Goal: Use online tool/utility: Utilize a website feature to perform a specific function

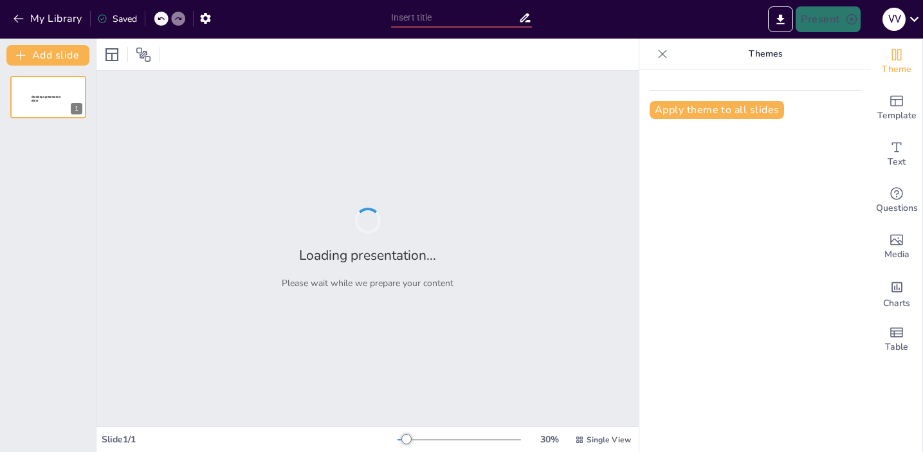
type input "Meditation as a Tool for Traders: Building Mental Resilience and Clarity in Dec…"
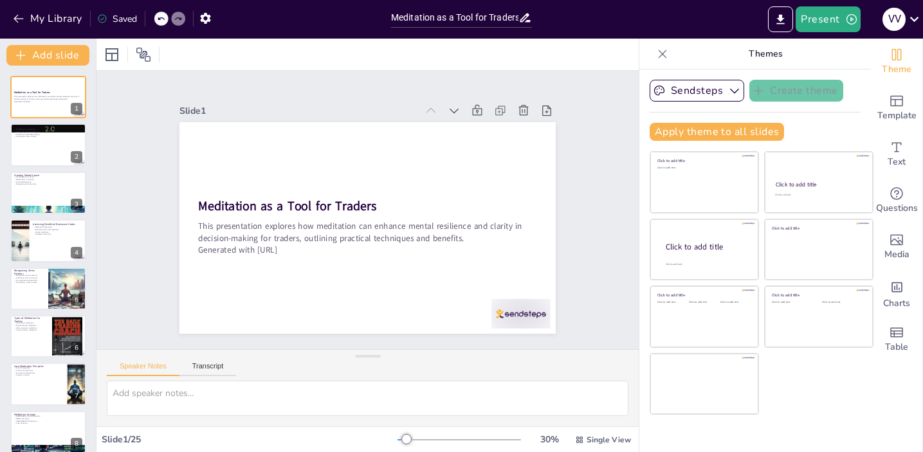
checkbox input "true"
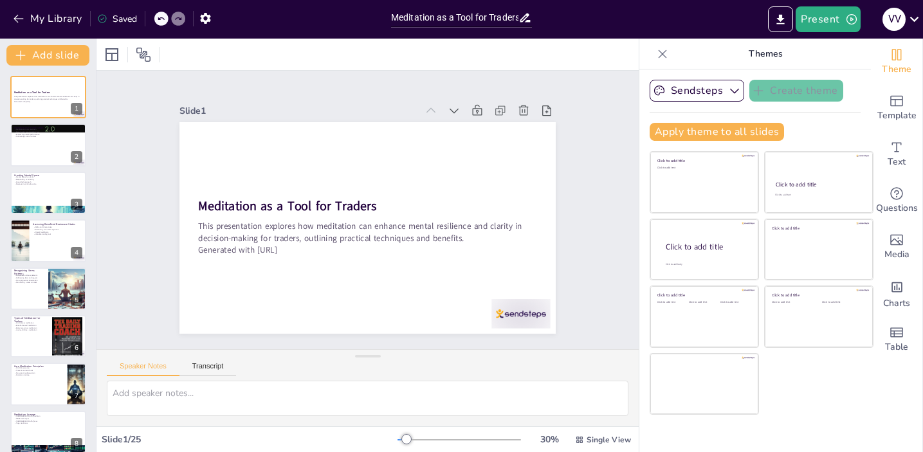
checkbox input "true"
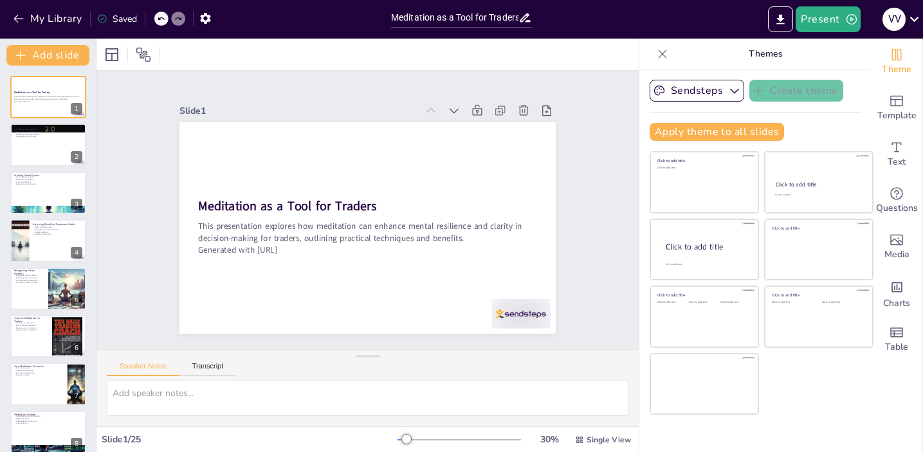
checkbox input "true"
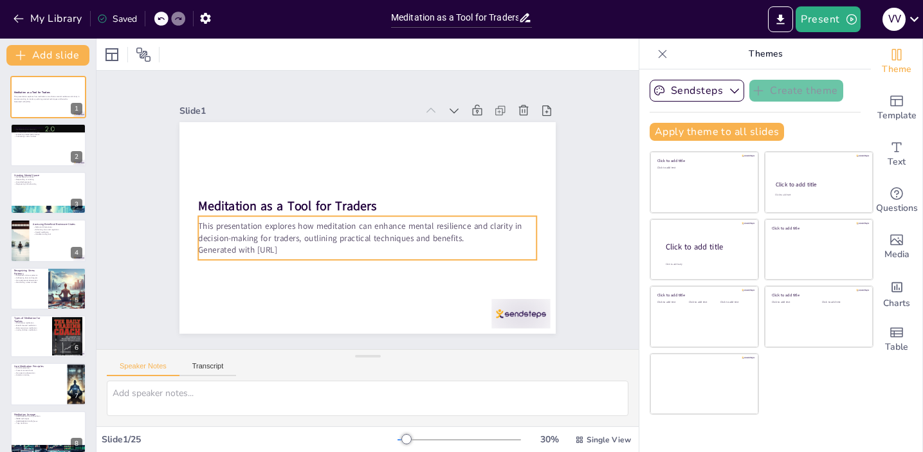
checkbox input "true"
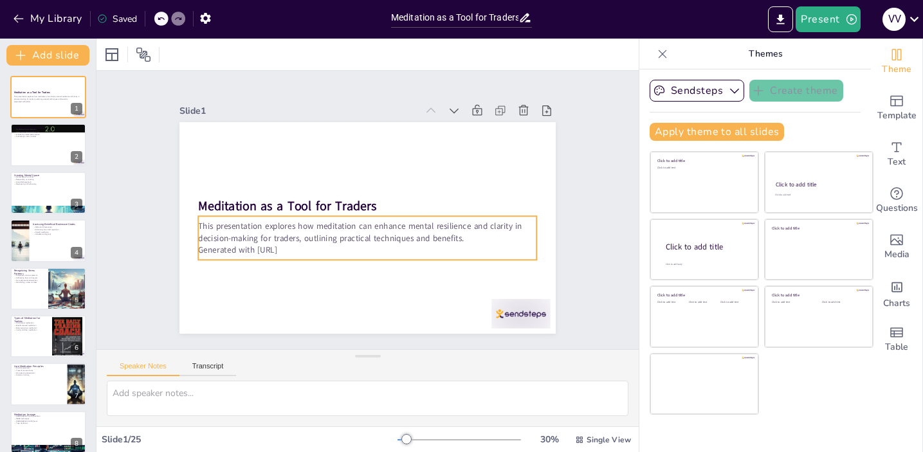
checkbox input "true"
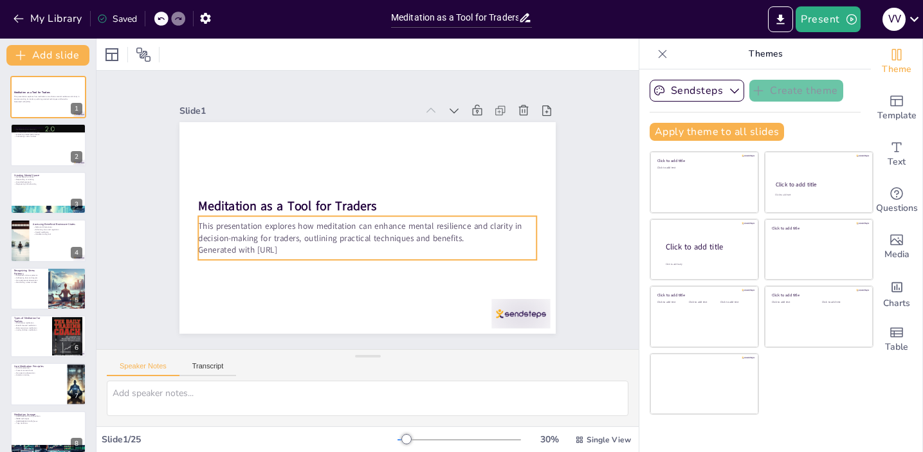
checkbox input "true"
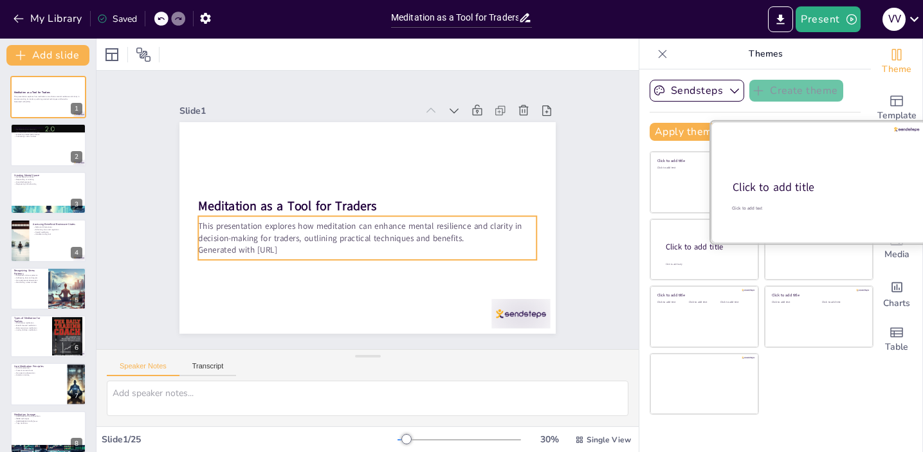
checkbox input "true"
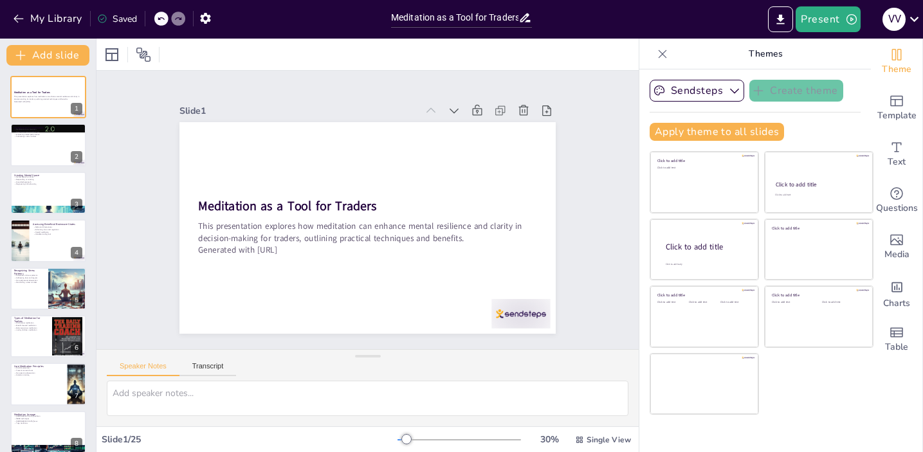
checkbox input "true"
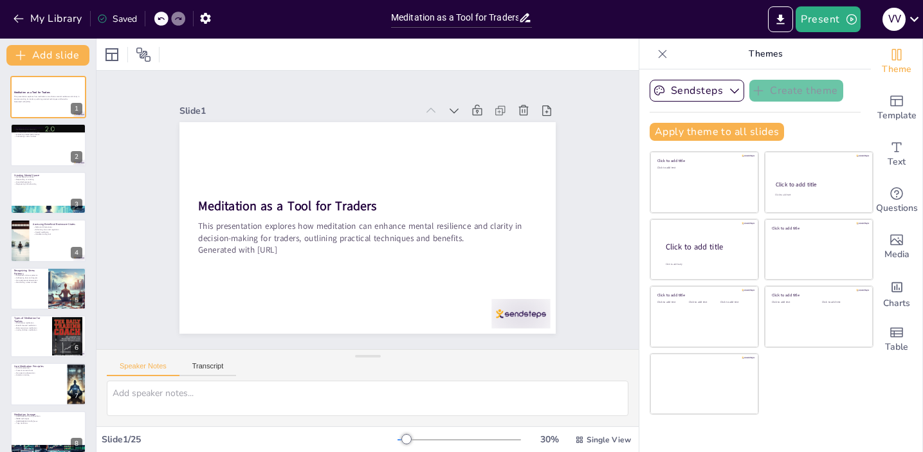
checkbox input "true"
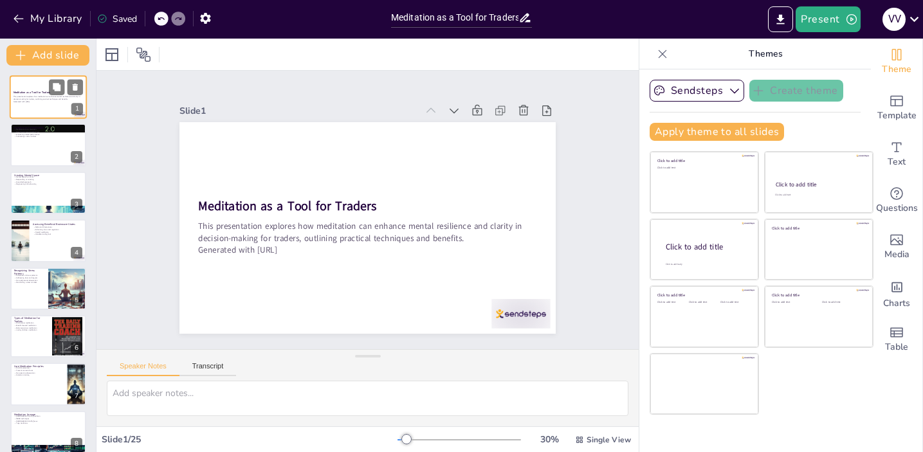
checkbox input "true"
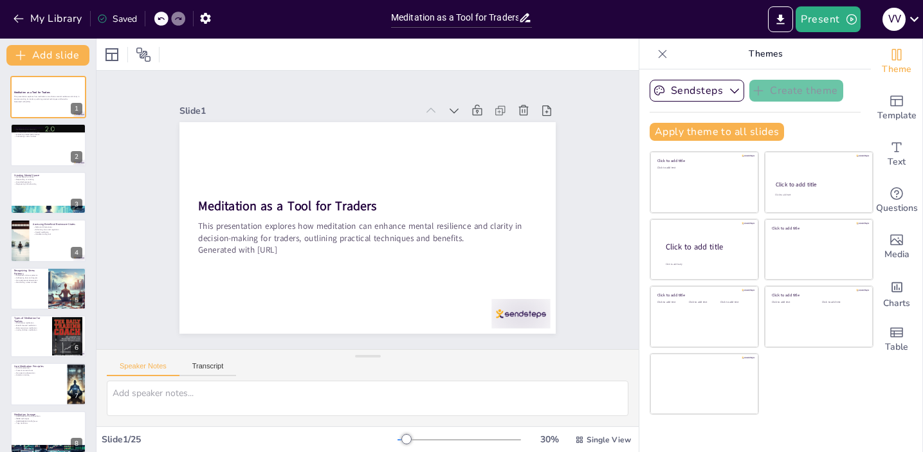
checkbox input "true"
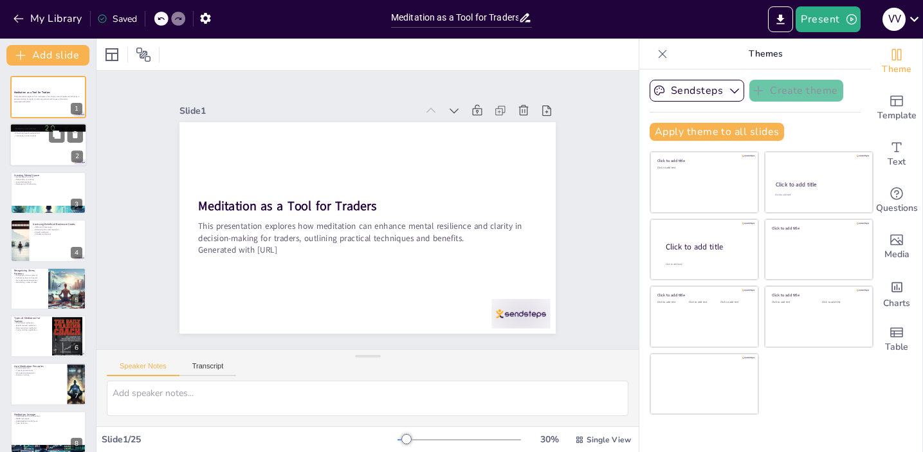
checkbox input "true"
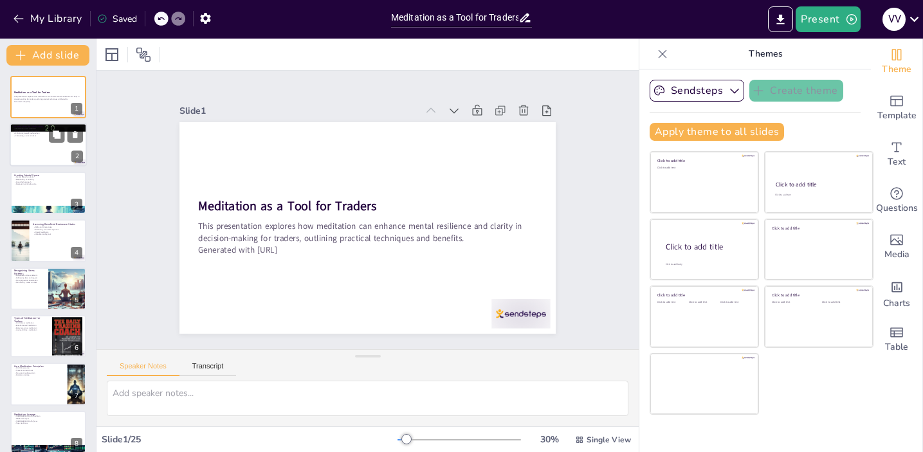
checkbox input "true"
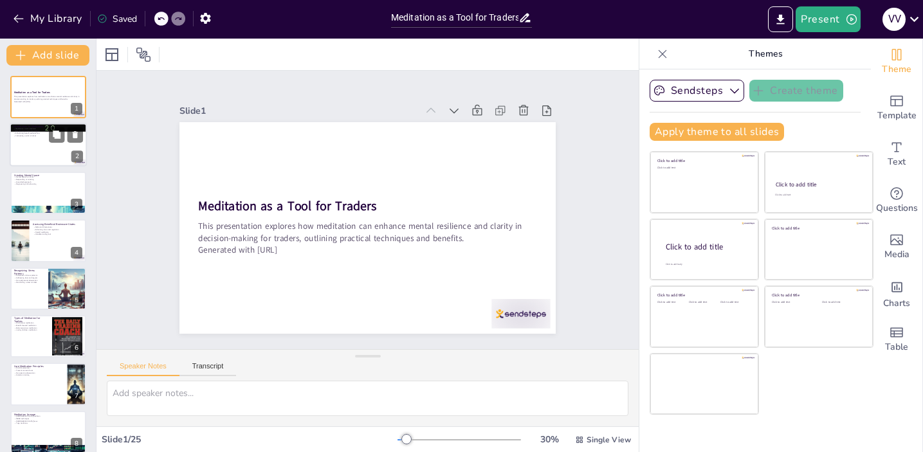
checkbox input "true"
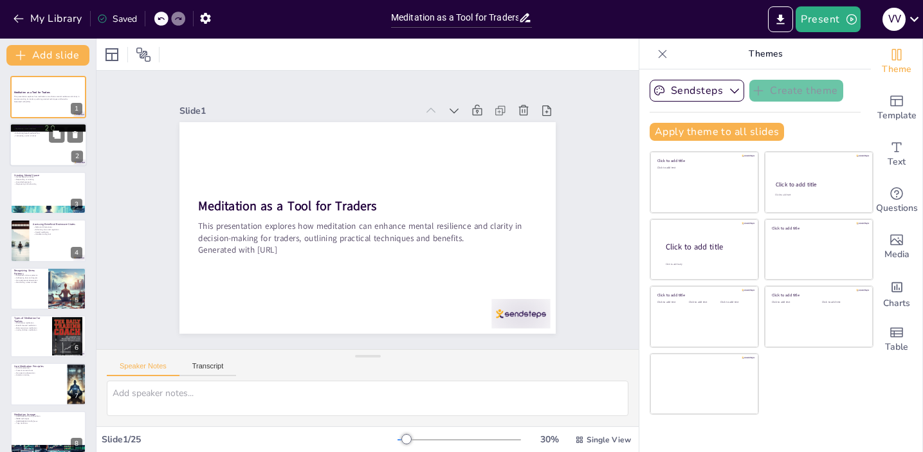
checkbox input "true"
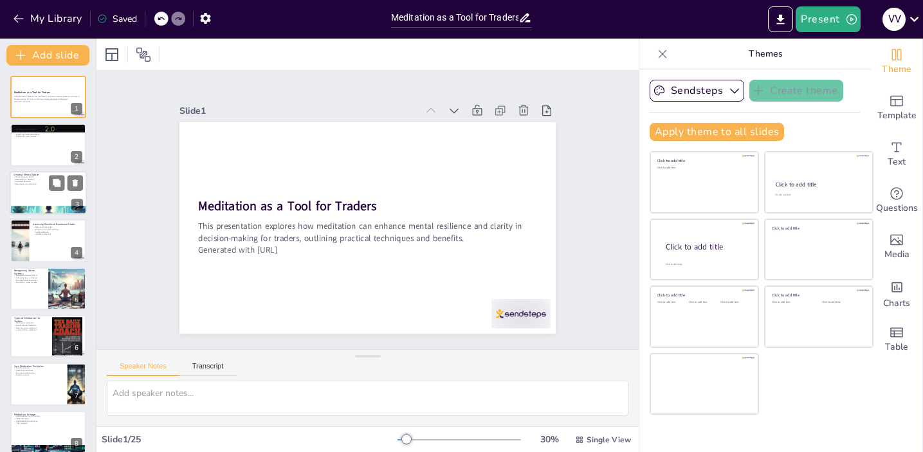
checkbox input "true"
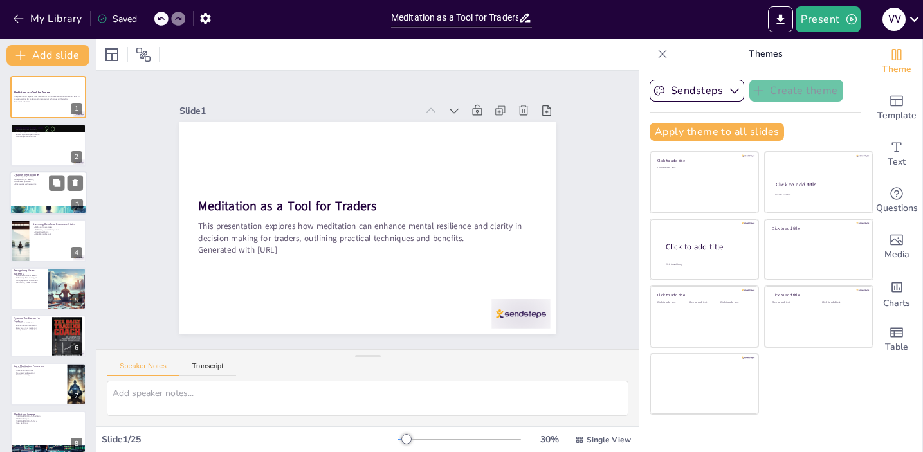
checkbox input "true"
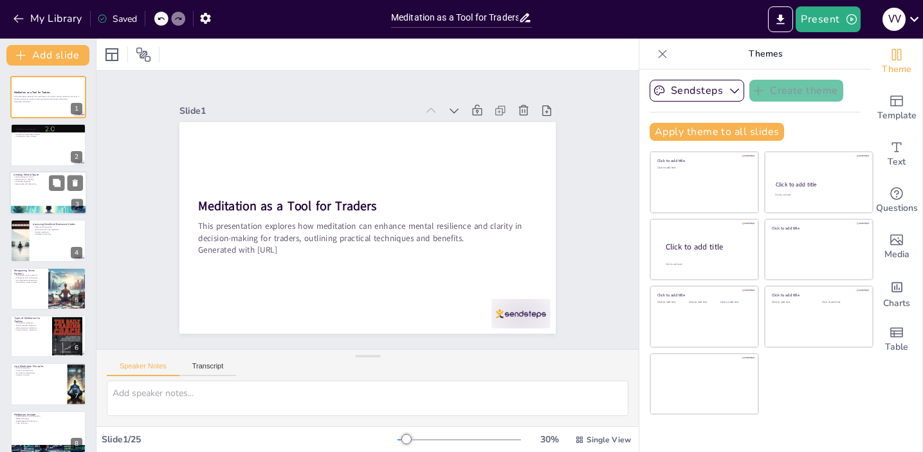
checkbox input "true"
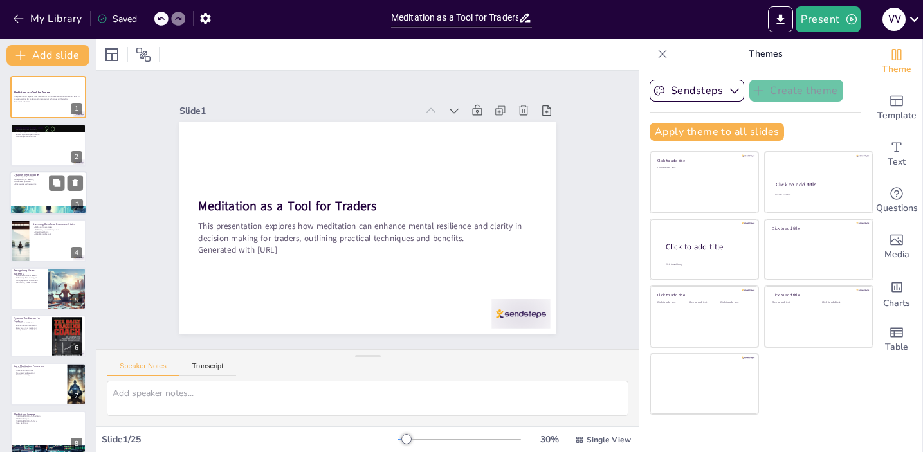
checkbox input "true"
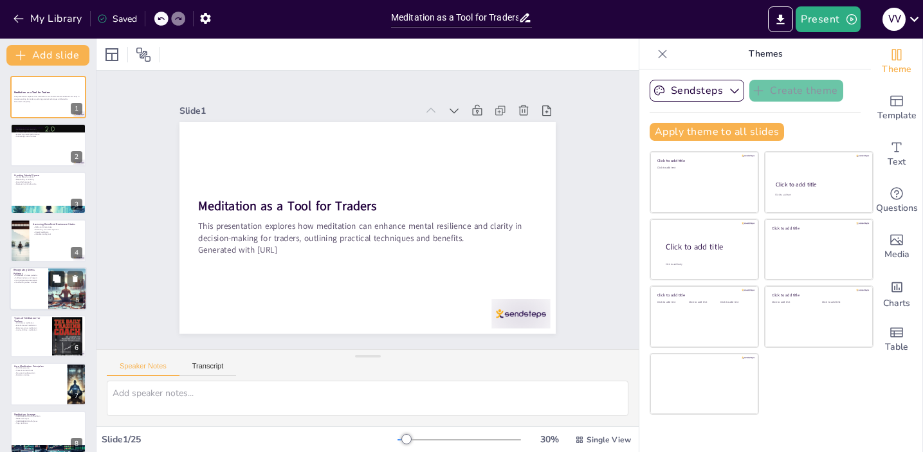
checkbox input "true"
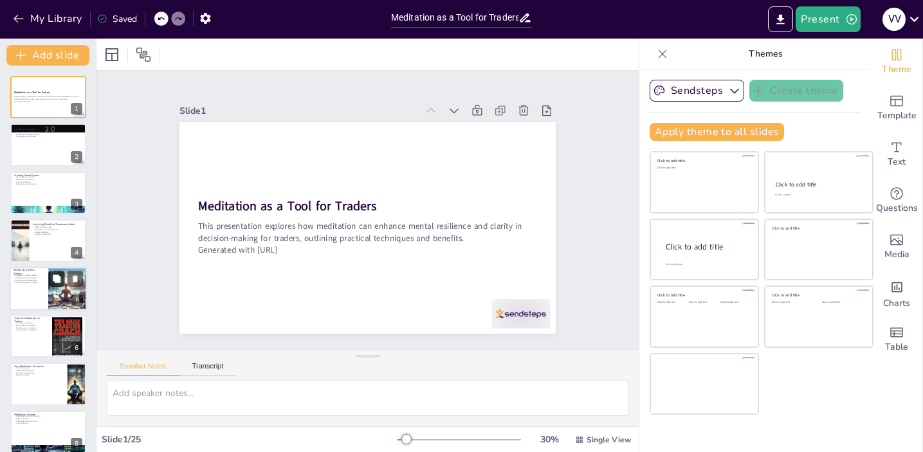
checkbox input "true"
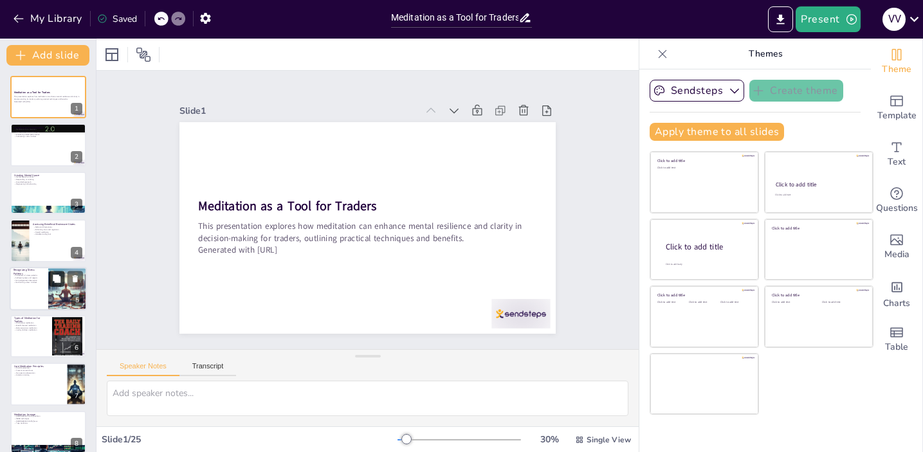
checkbox input "true"
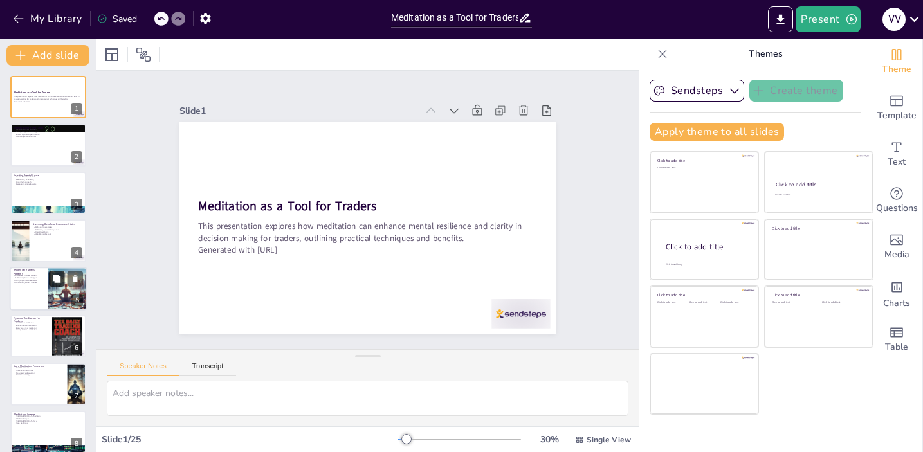
checkbox input "true"
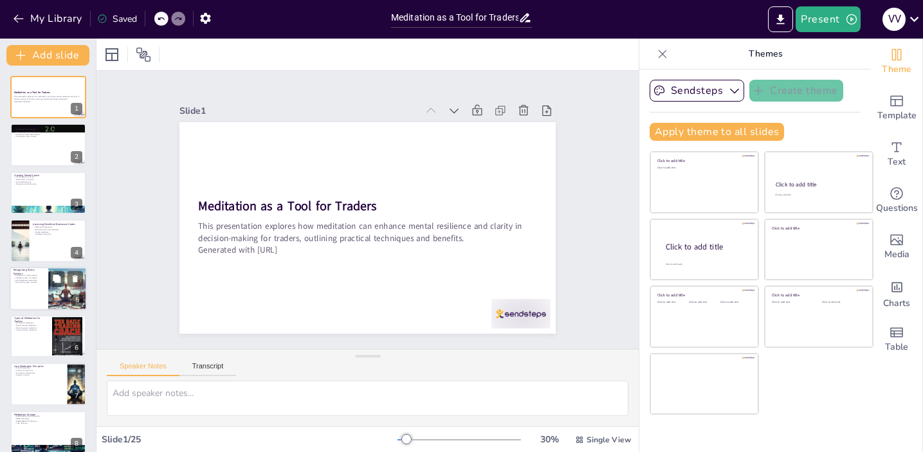
checkbox input "true"
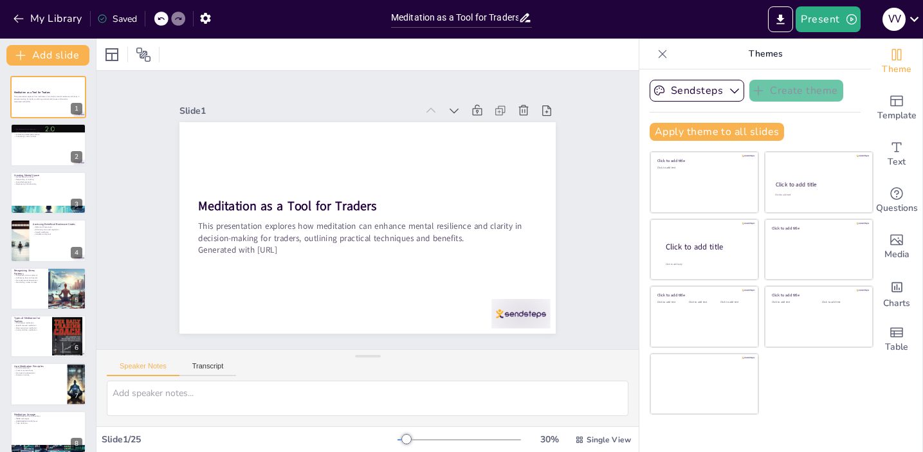
checkbox input "true"
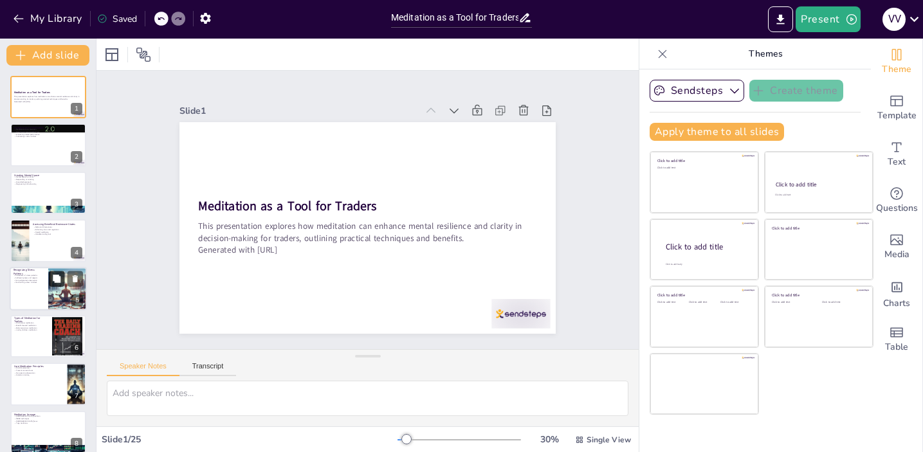
checkbox input "true"
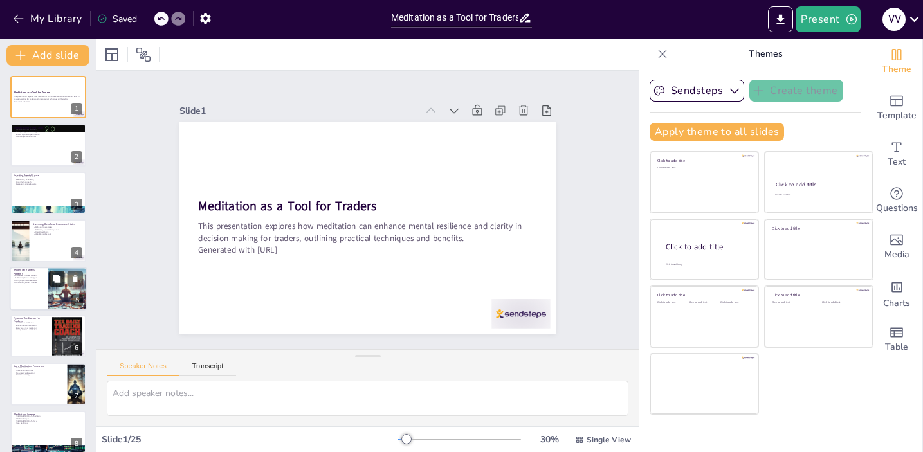
checkbox input "true"
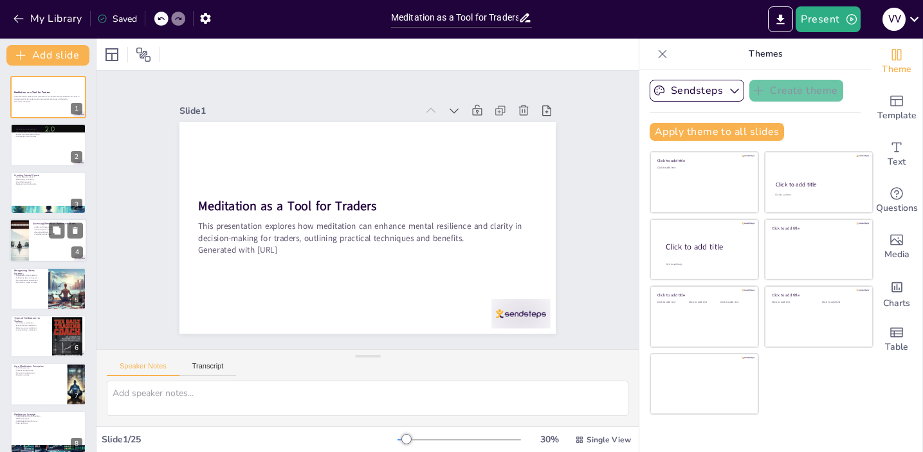
checkbox input "true"
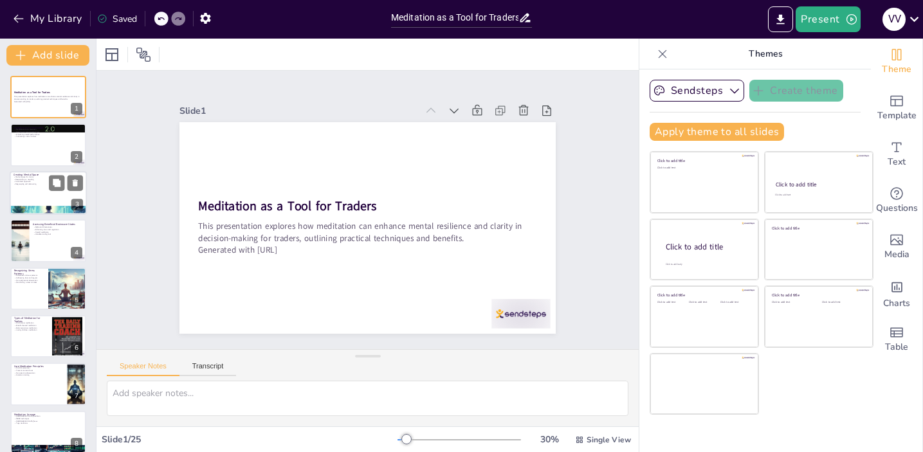
checkbox input "true"
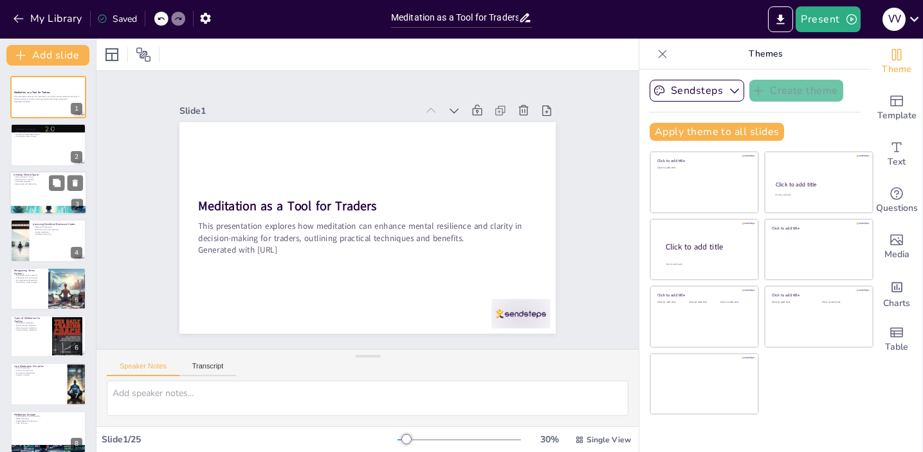
checkbox input "true"
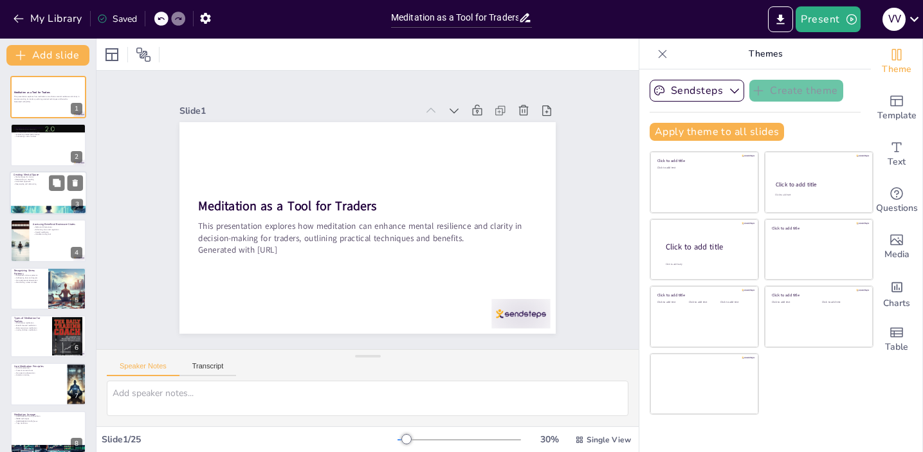
checkbox input "true"
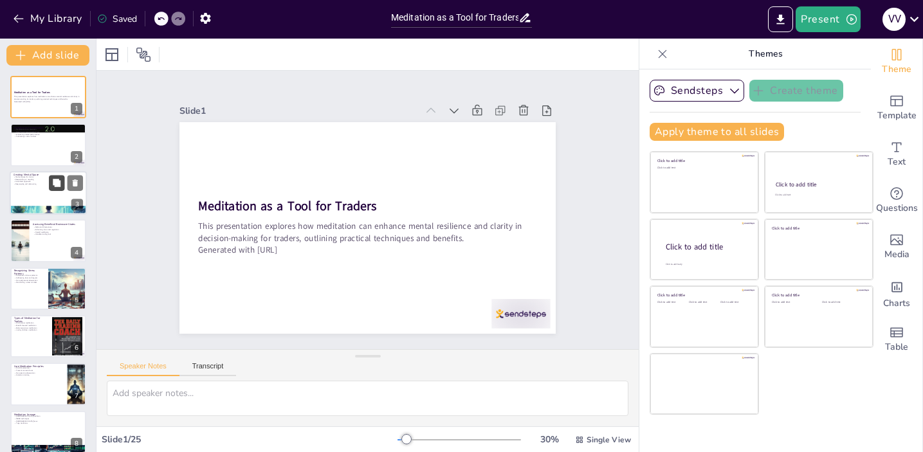
checkbox input "true"
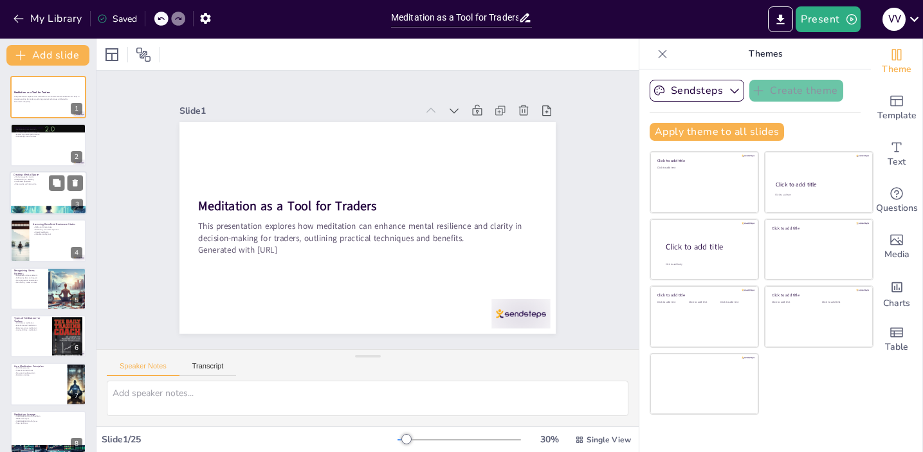
checkbox input "true"
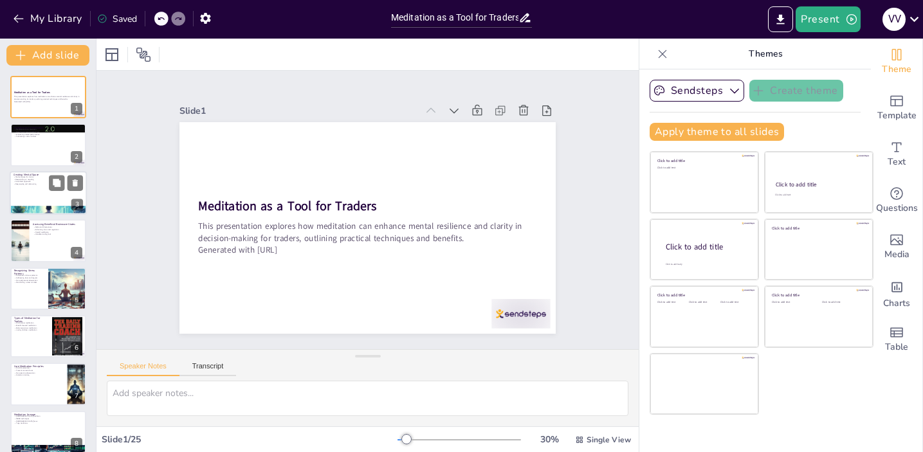
checkbox input "true"
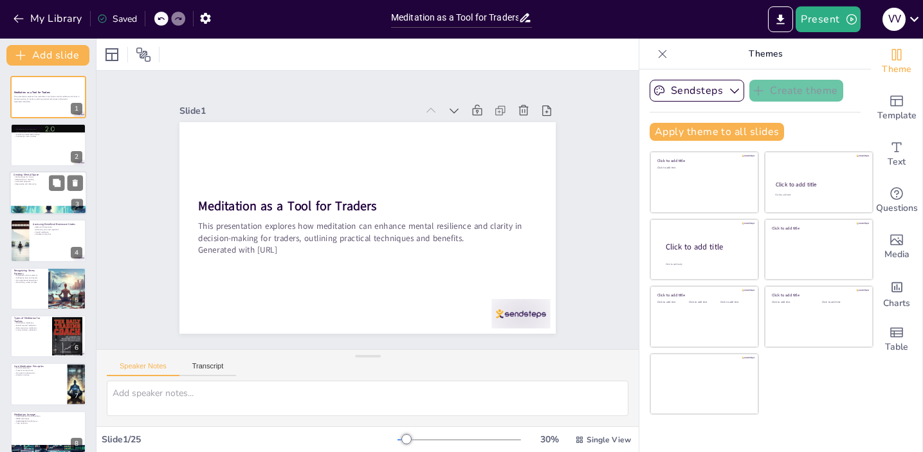
checkbox input "true"
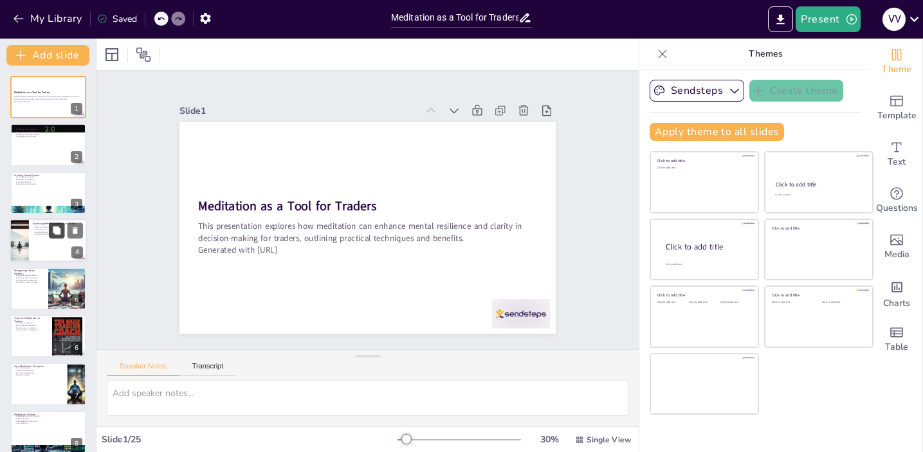
checkbox input "true"
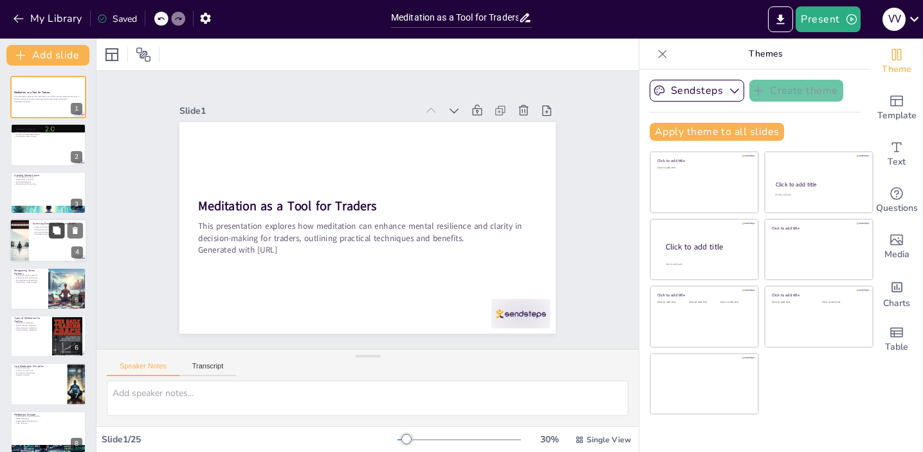
checkbox input "true"
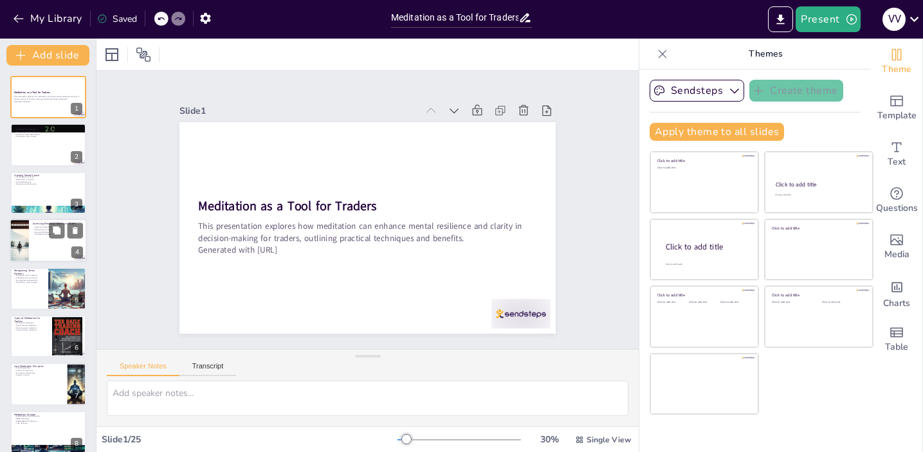
checkbox input "true"
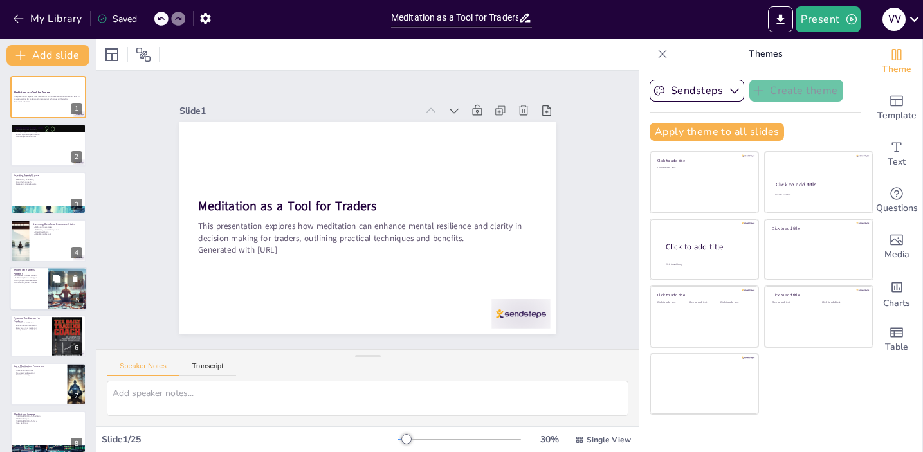
checkbox input "true"
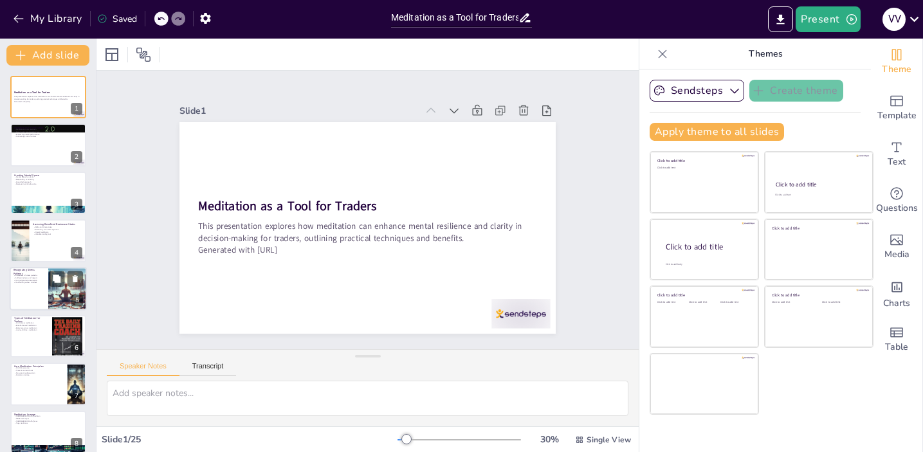
checkbox input "true"
click at [45, 334] on div at bounding box center [48, 337] width 77 height 44
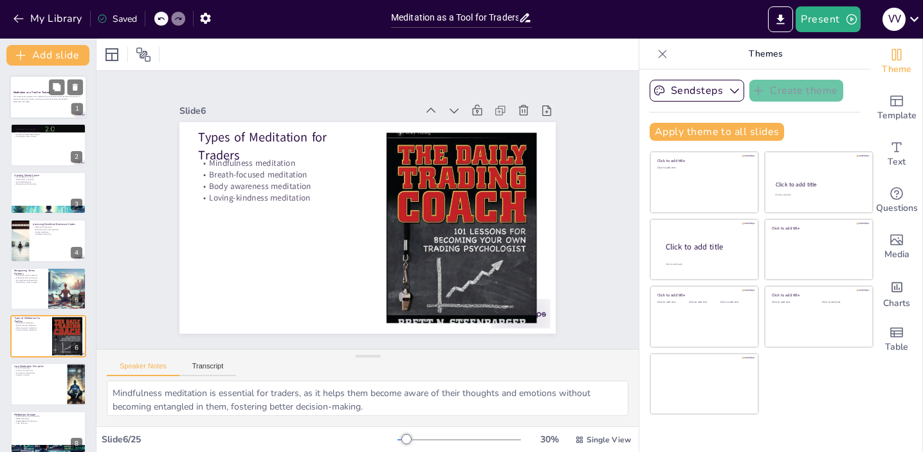
click at [26, 91] on strong "Meditation as a Tool for Traders" at bounding box center [32, 92] width 37 height 3
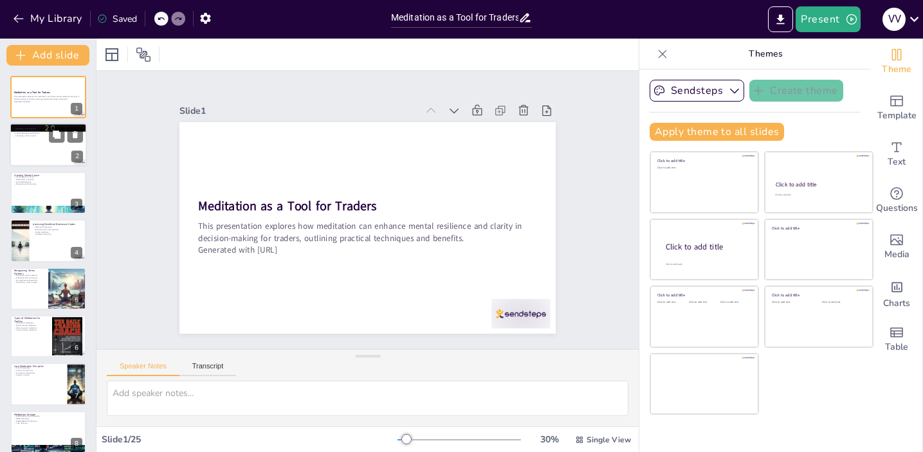
click at [31, 136] on p "Cultivating a calm mindset" at bounding box center [48, 136] width 69 height 3
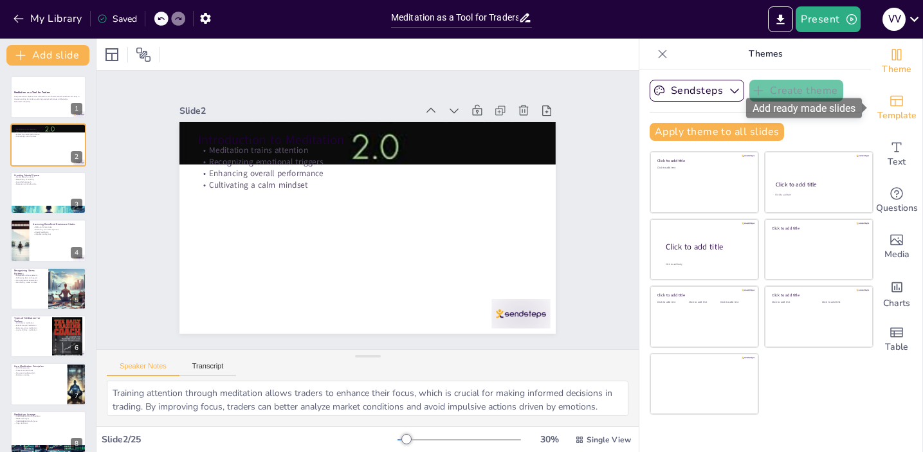
click at [899, 111] on span "Template" at bounding box center [896, 116] width 39 height 14
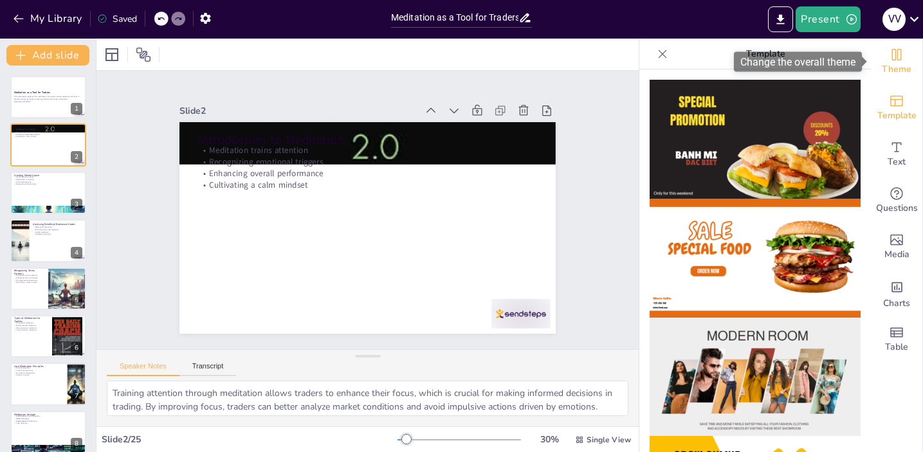
click at [898, 69] on span "Theme" at bounding box center [897, 69] width 30 height 14
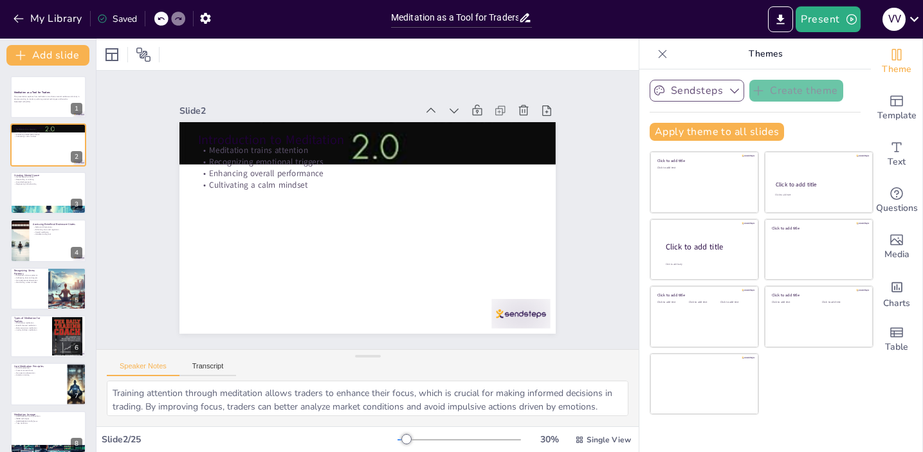
click at [690, 94] on button "Sendsteps" at bounding box center [697, 91] width 95 height 22
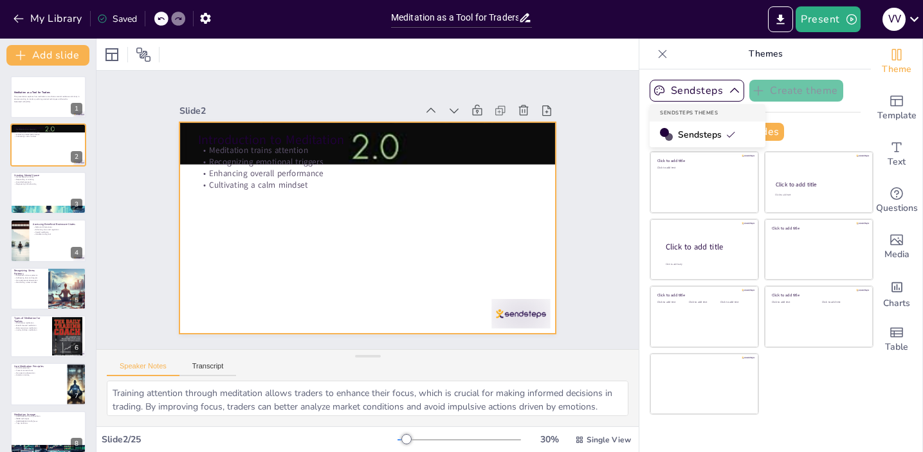
click at [442, 213] on div at bounding box center [362, 227] width 423 height 318
click at [377, 202] on div at bounding box center [354, 222] width 409 height 421
click at [25, 192] on div at bounding box center [48, 193] width 77 height 44
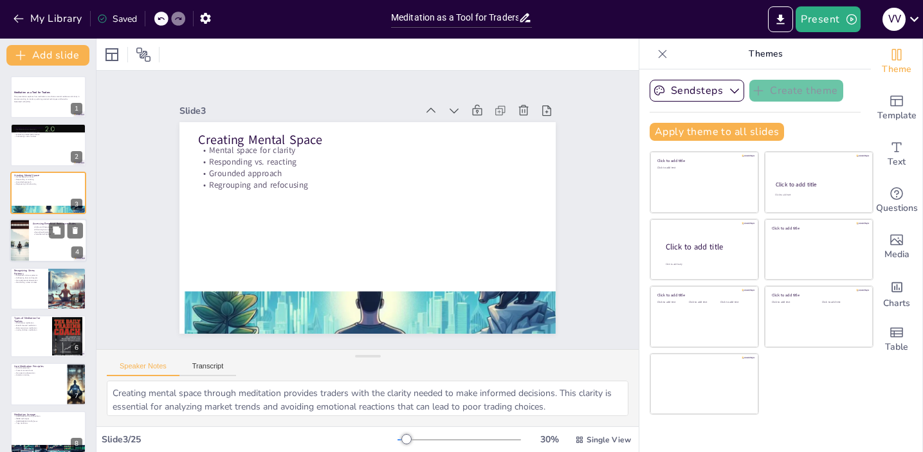
click at [30, 254] on div at bounding box center [48, 241] width 77 height 44
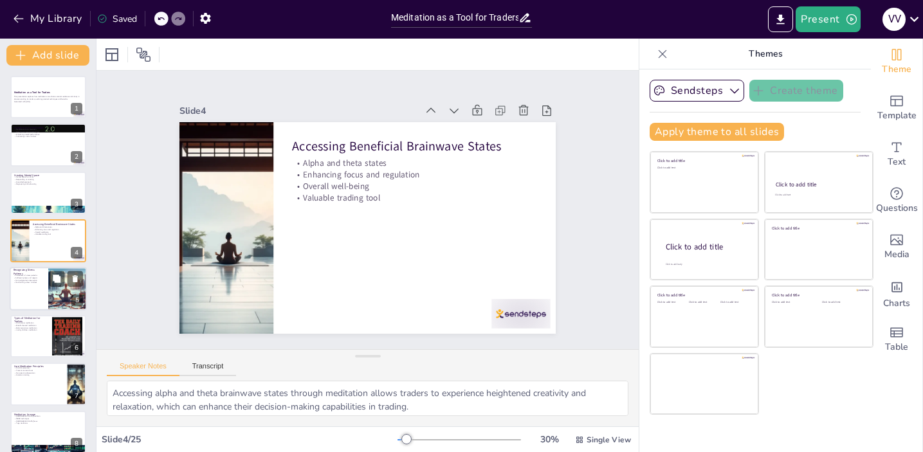
click at [17, 296] on div at bounding box center [48, 289] width 77 height 44
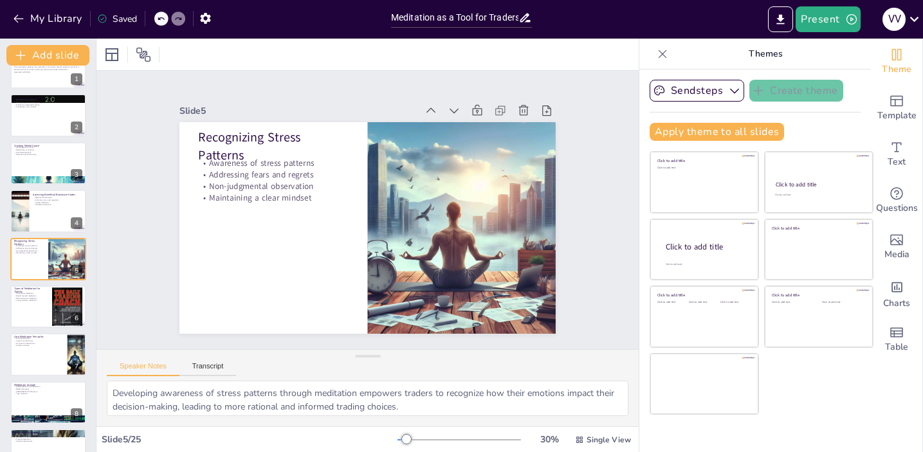
click at [30, 316] on div at bounding box center [48, 307] width 77 height 44
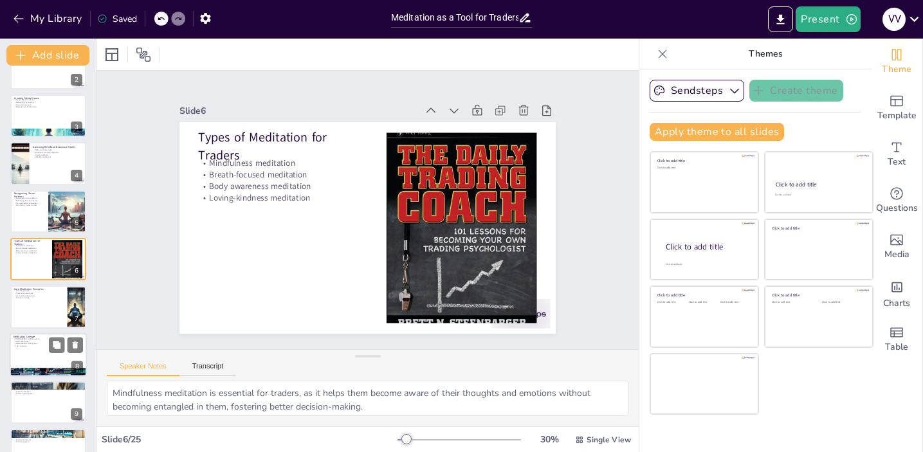
click at [34, 349] on div at bounding box center [48, 355] width 77 height 44
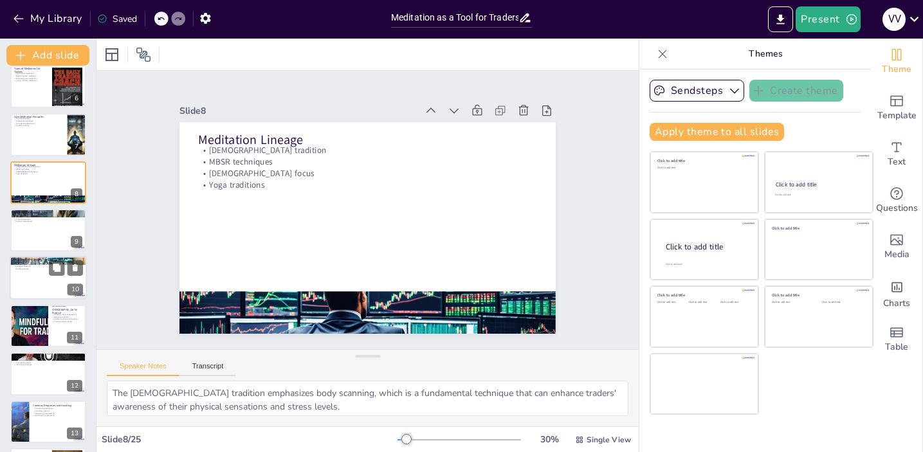
scroll to position [251, 0]
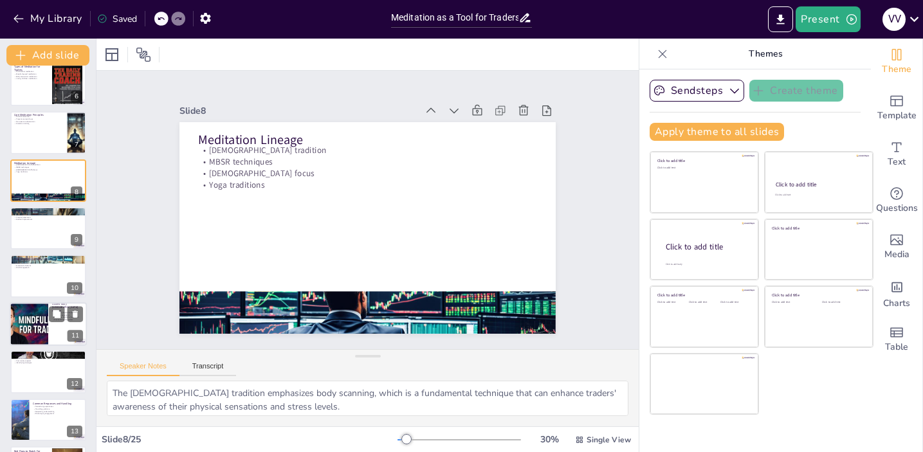
click at [32, 329] on div at bounding box center [28, 324] width 77 height 44
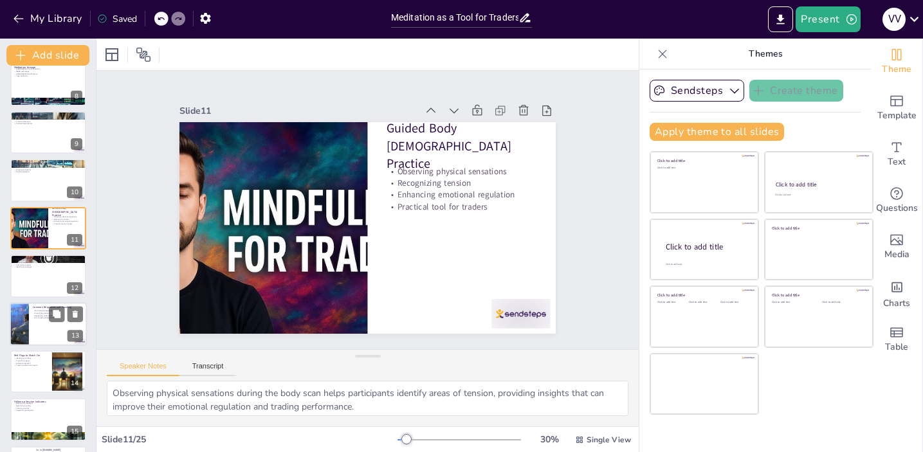
scroll to position [349, 0]
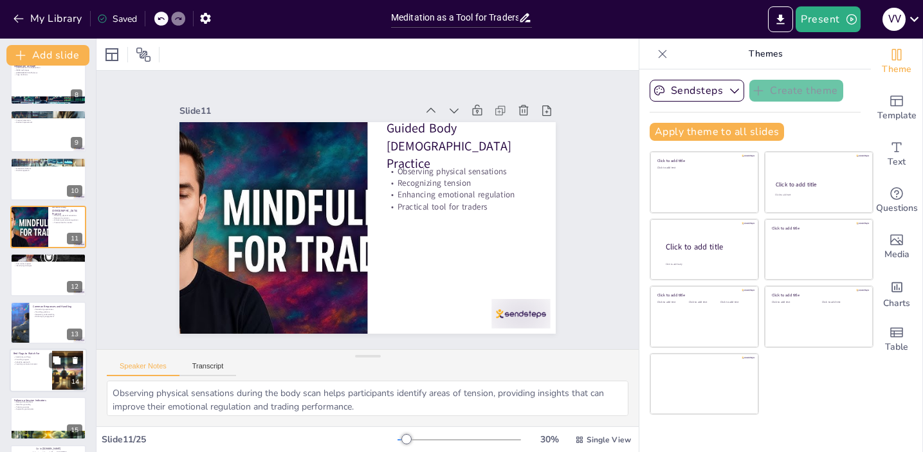
click at [33, 367] on div at bounding box center [48, 371] width 77 height 44
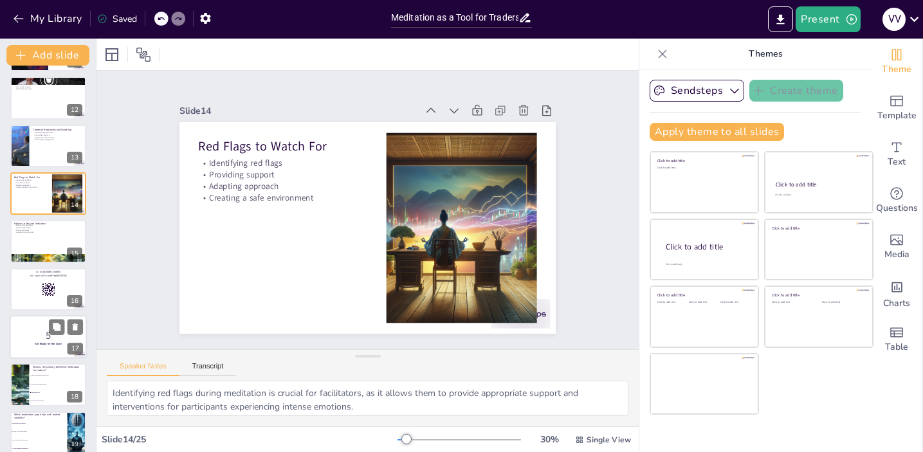
scroll to position [529, 0]
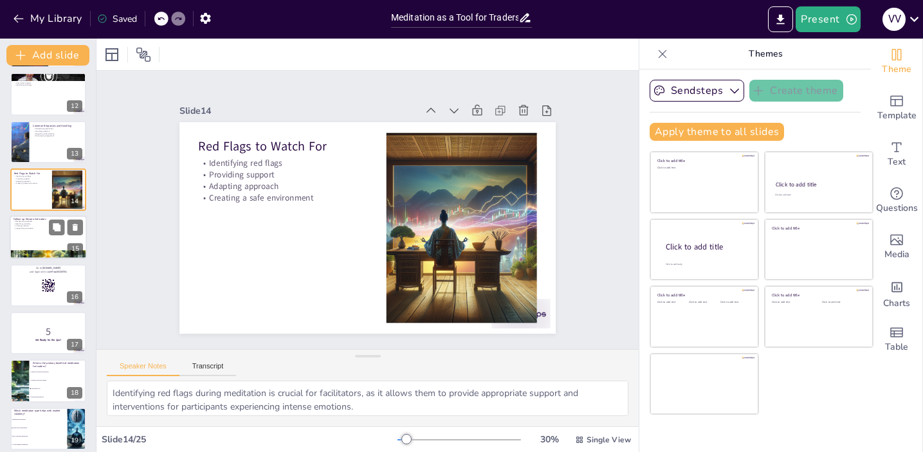
click at [33, 239] on div at bounding box center [48, 238] width 77 height 44
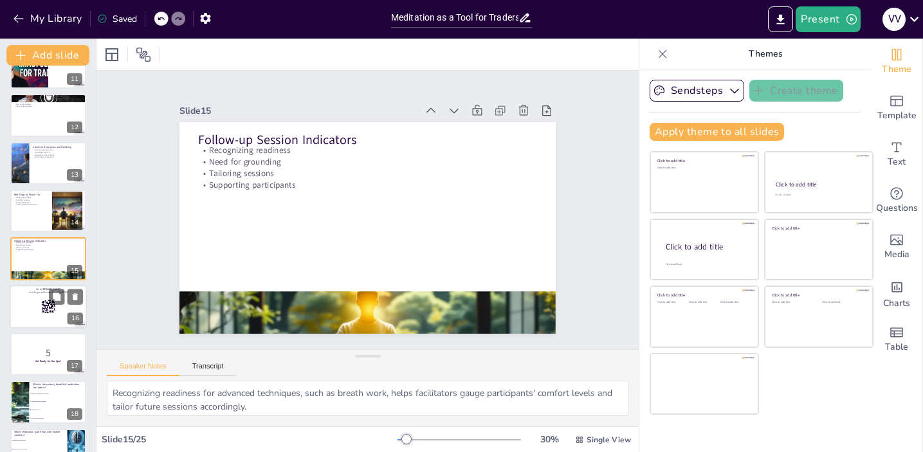
click at [31, 302] on div at bounding box center [48, 307] width 77 height 44
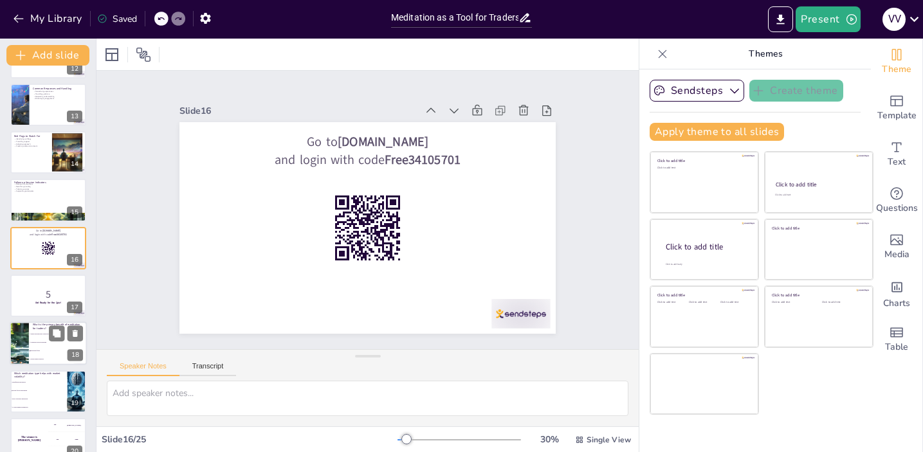
scroll to position [572, 0]
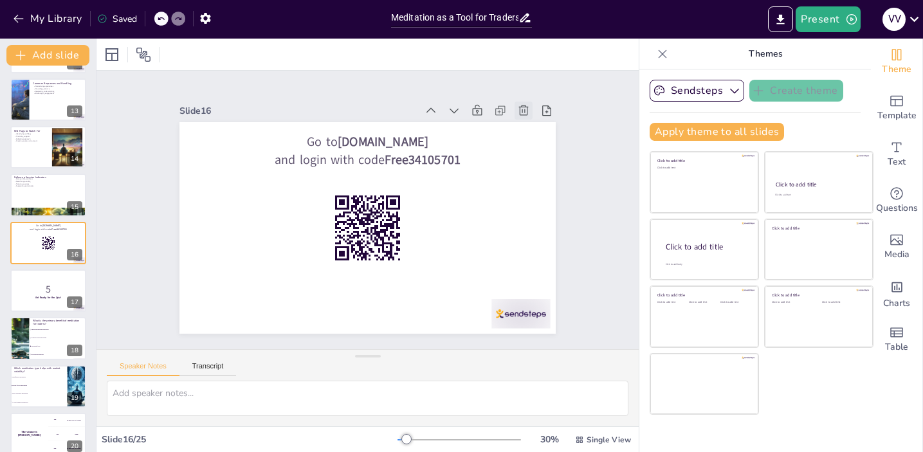
click at [443, 45] on icon at bounding box center [435, 38] width 14 height 14
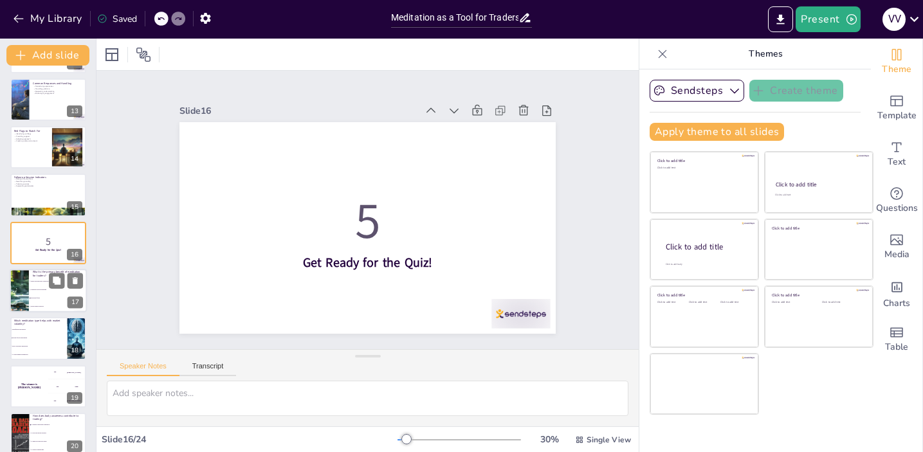
click at [50, 292] on li "Enhanced decision-making" at bounding box center [58, 290] width 58 height 8
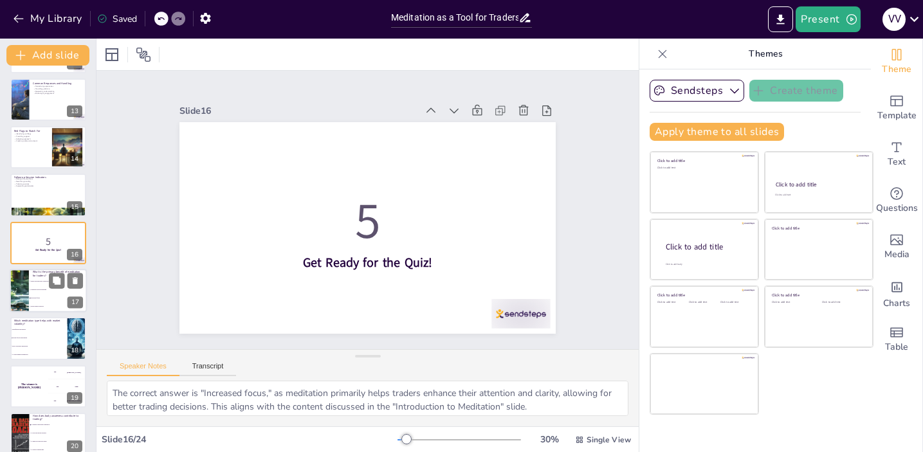
scroll to position [603, 0]
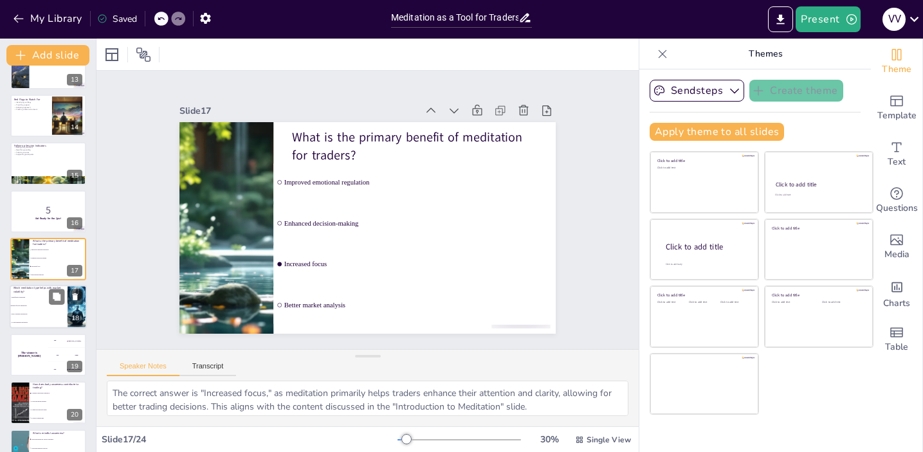
click at [39, 298] on li "Mindfulness meditation" at bounding box center [39, 298] width 58 height 8
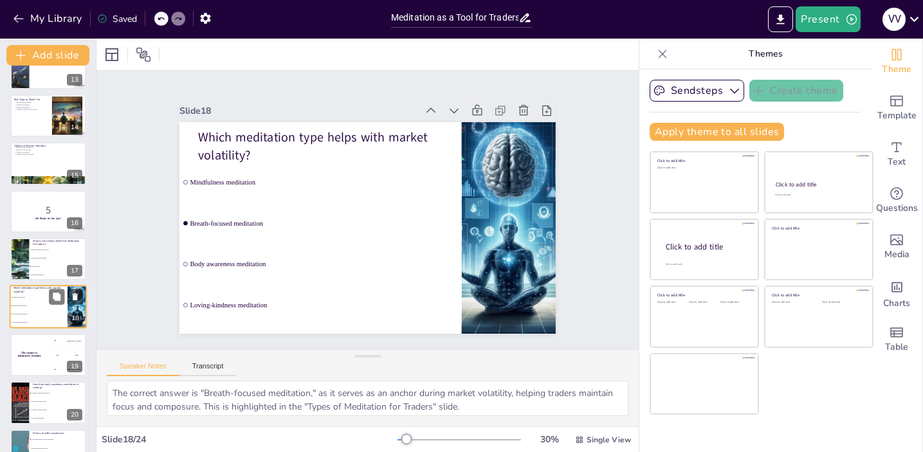
scroll to position [652, 0]
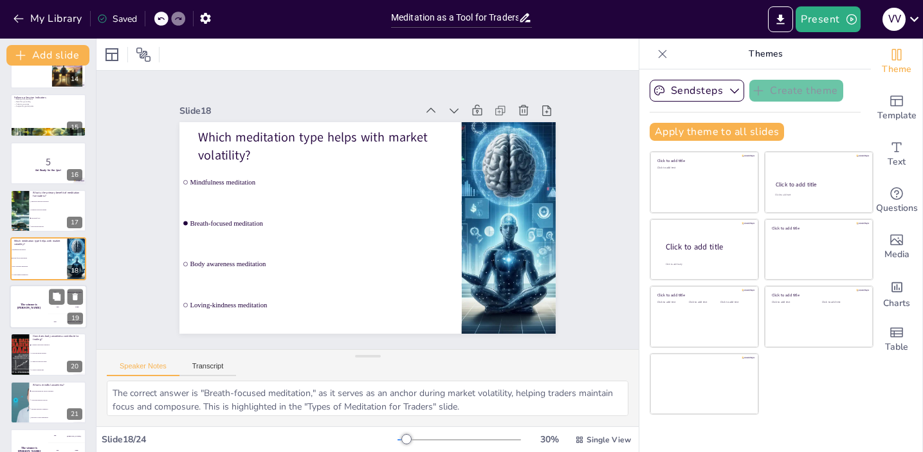
click at [41, 311] on div "The winner is [PERSON_NAME]" at bounding box center [29, 307] width 39 height 44
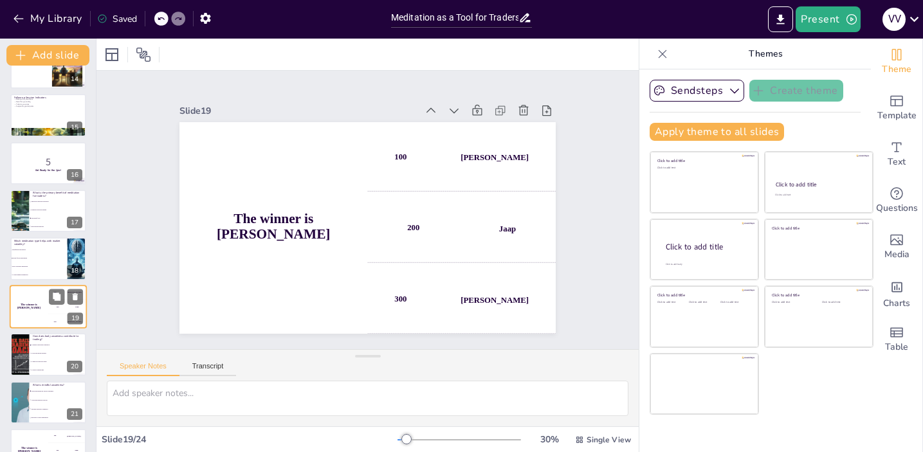
scroll to position [699, 0]
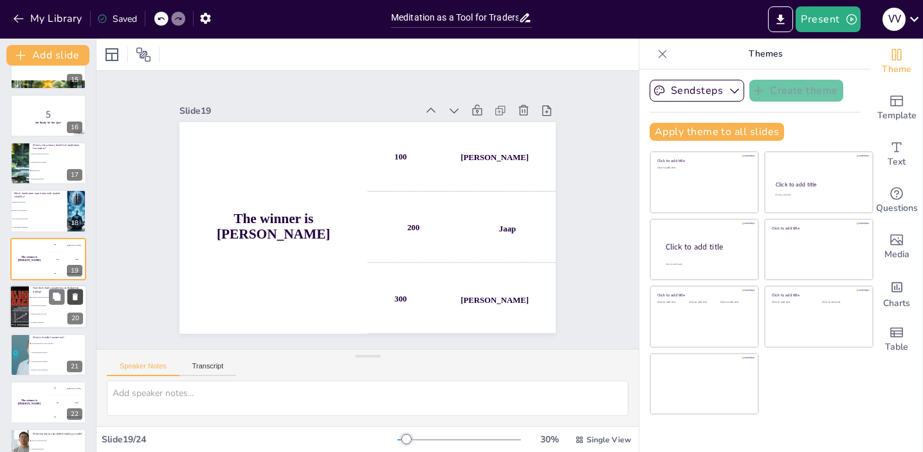
click at [74, 296] on icon at bounding box center [75, 296] width 5 height 7
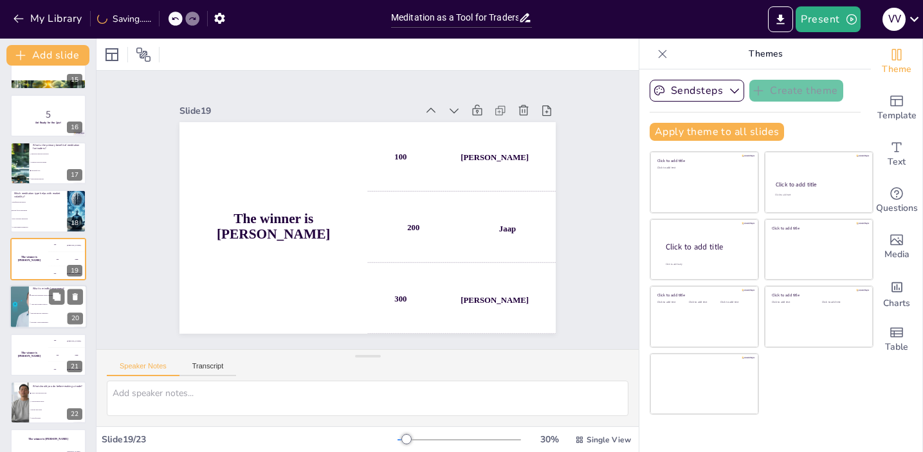
click at [42, 316] on li "Ignoring emotions completely" at bounding box center [58, 313] width 58 height 9
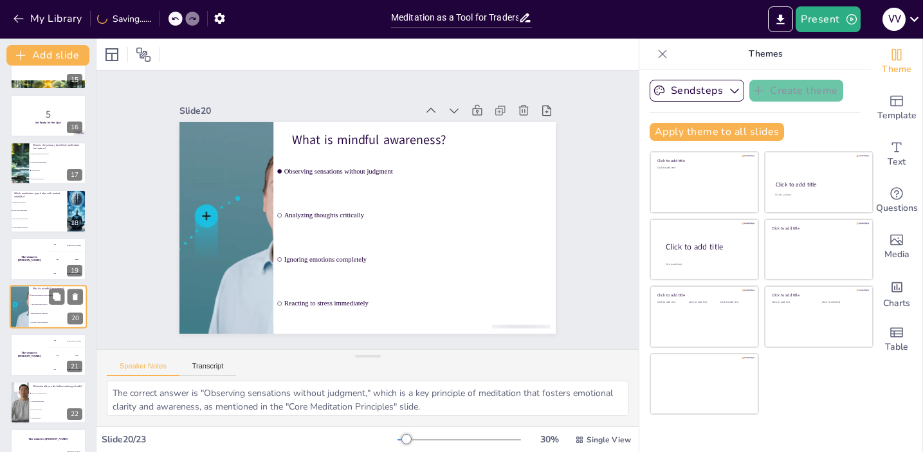
scroll to position [729, 0]
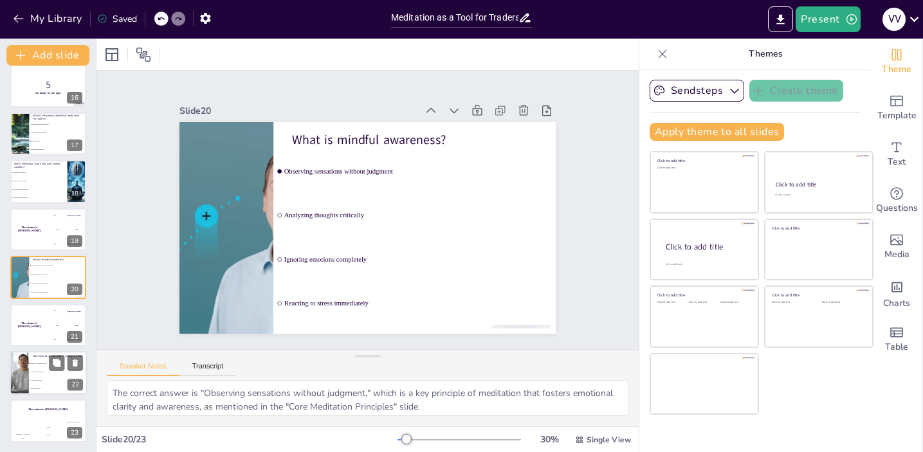
click at [48, 378] on li "Review past trades" at bounding box center [58, 380] width 58 height 8
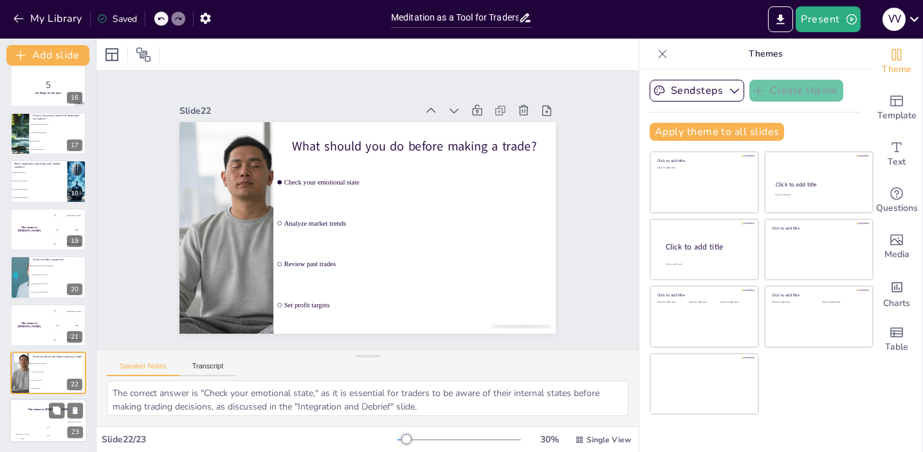
click at [46, 430] on div "200" at bounding box center [48, 435] width 26 height 14
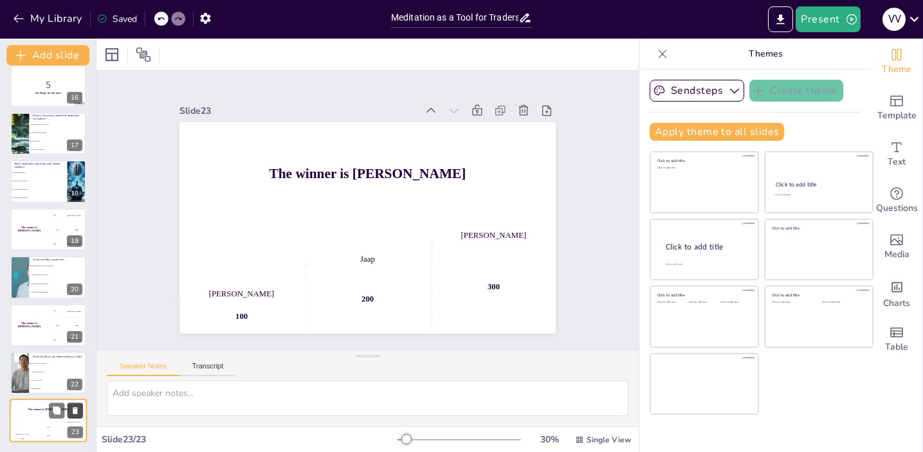
click at [75, 412] on icon at bounding box center [75, 411] width 5 height 7
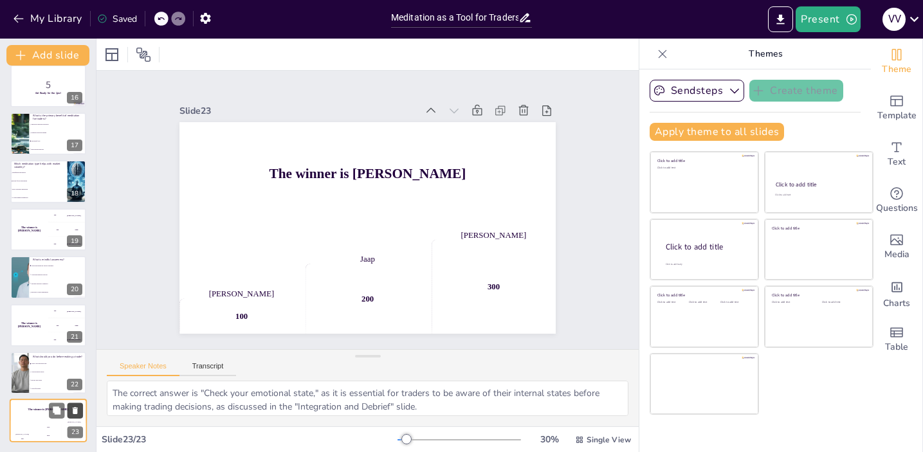
scroll to position [681, 0]
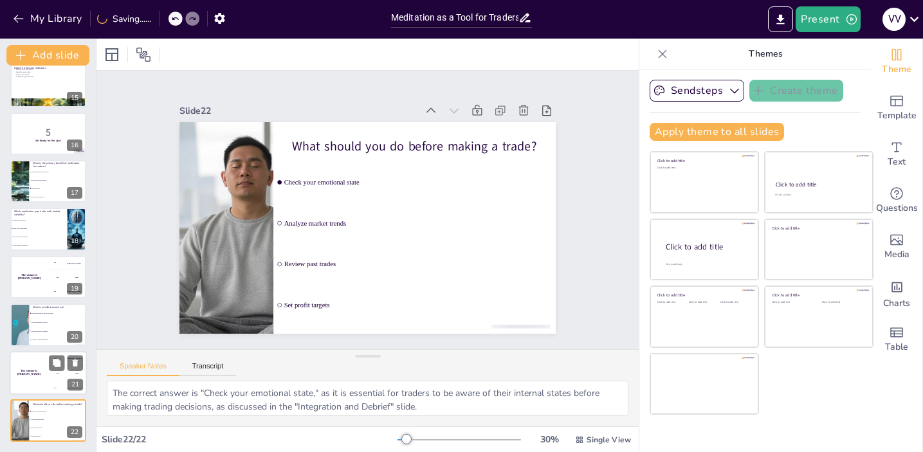
click at [45, 370] on h4 "The winner is [PERSON_NAME]" at bounding box center [29, 372] width 39 height 6
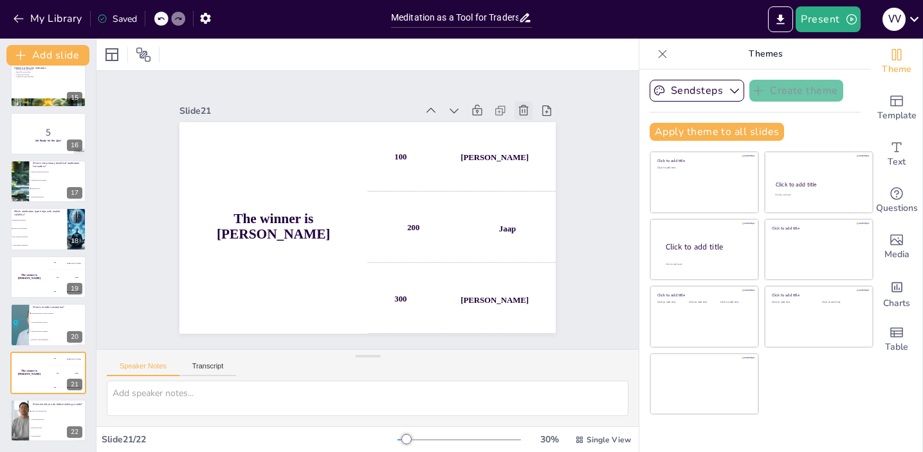
click at [194, 250] on icon at bounding box center [188, 256] width 12 height 13
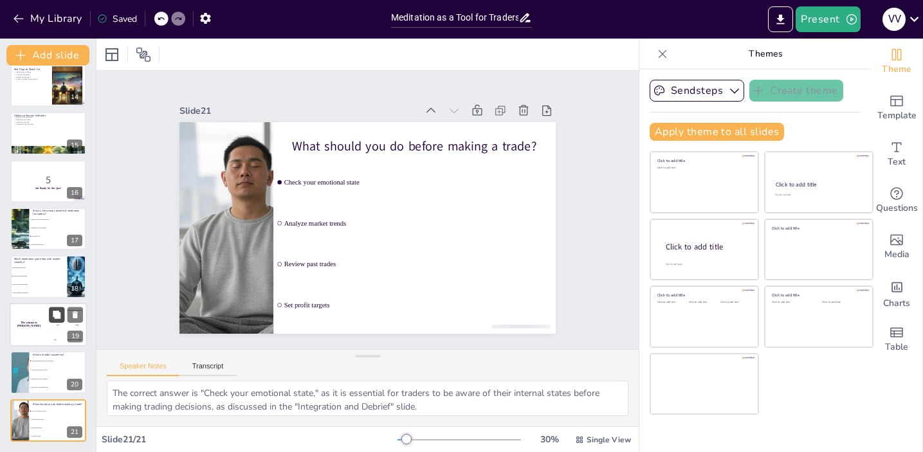
scroll to position [0, 0]
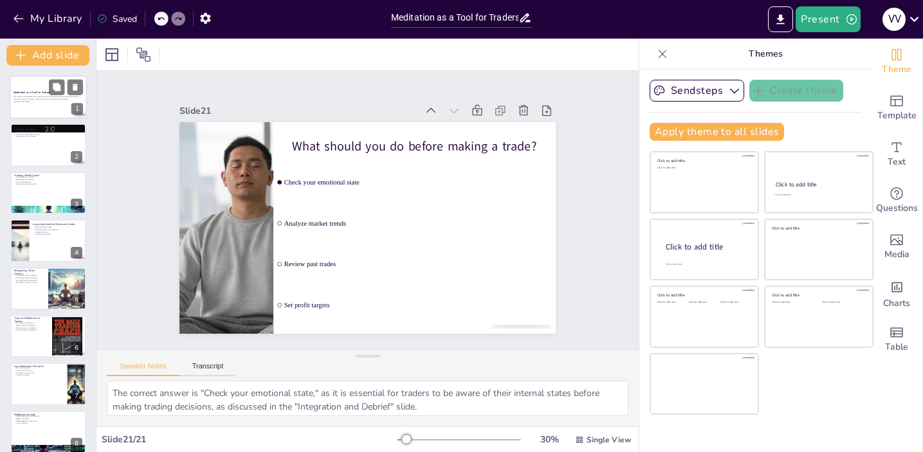
click at [42, 93] on strong "Meditation as a Tool for Traders" at bounding box center [32, 92] width 37 height 3
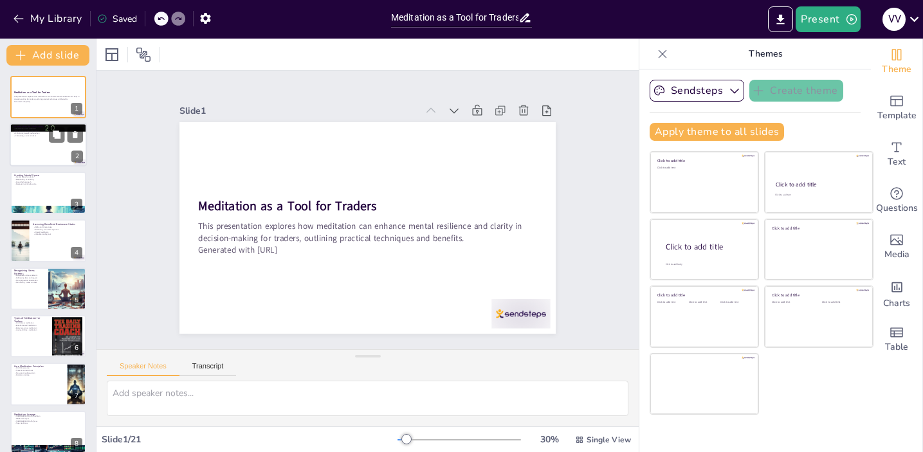
click at [24, 150] on div at bounding box center [48, 145] width 77 height 44
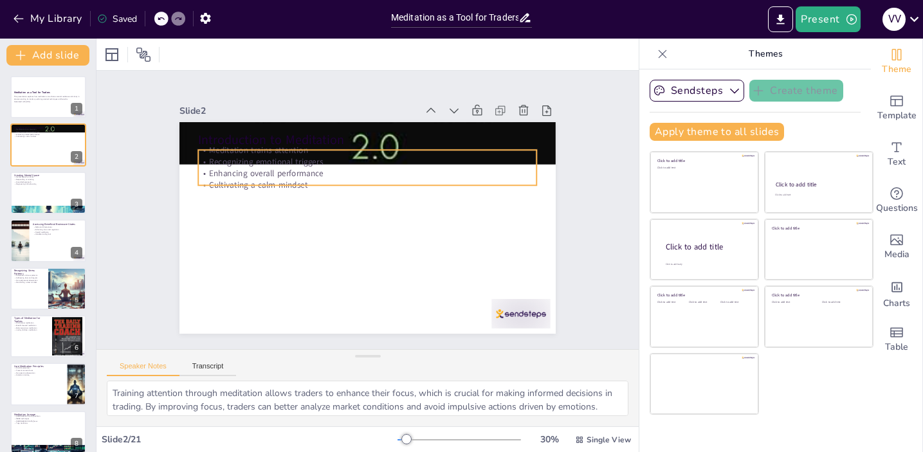
click at [299, 189] on p "Cultivating a calm mindset" at bounding box center [388, 222] width 179 height 299
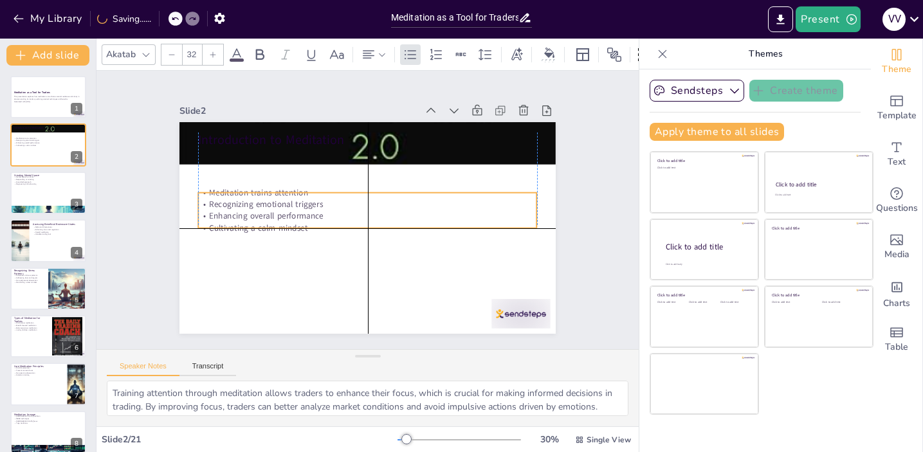
drag, startPoint x: 400, startPoint y: 169, endPoint x: 401, endPoint y: 208, distance: 39.9
click at [401, 208] on div "Meditation trains attention Recognizing emotional triggers Enhancing overall pe…" at bounding box center [368, 209] width 116 height 341
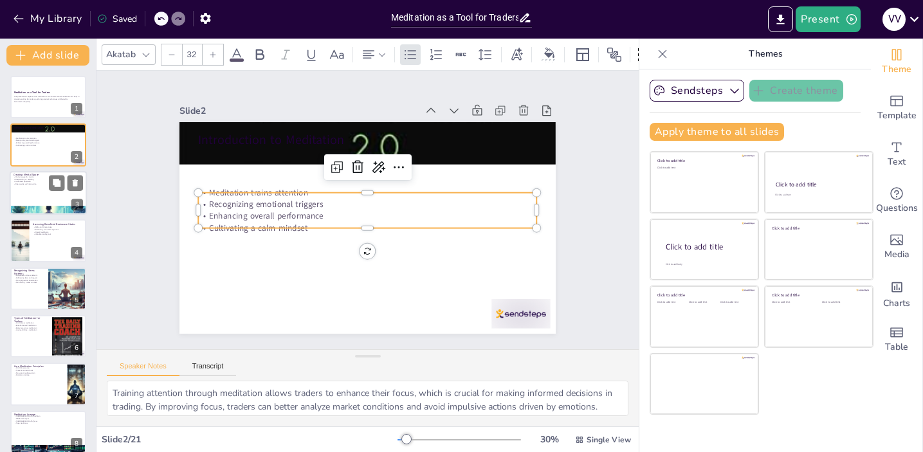
click at [45, 199] on div at bounding box center [48, 193] width 77 height 44
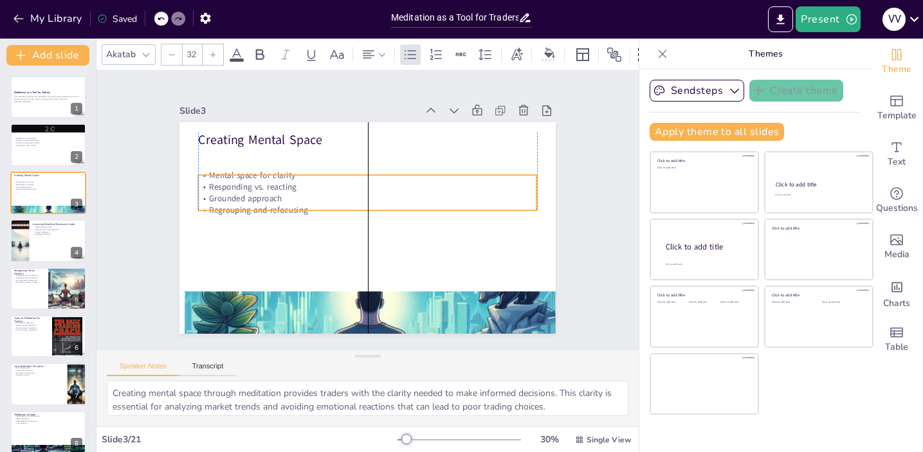
drag, startPoint x: 270, startPoint y: 175, endPoint x: 269, endPoint y: 200, distance: 25.1
click at [269, 200] on p "Grounded approach" at bounding box center [363, 220] width 314 height 149
click at [45, 246] on div at bounding box center [48, 241] width 77 height 44
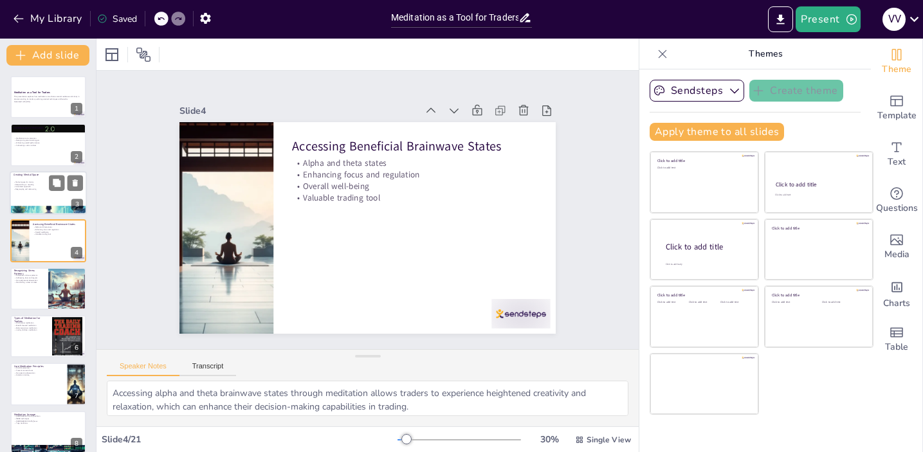
click at [46, 181] on p "Mental space for clarity" at bounding box center [48, 182] width 69 height 3
